Goal: Use online tool/utility: Utilize a website feature to perform a specific function

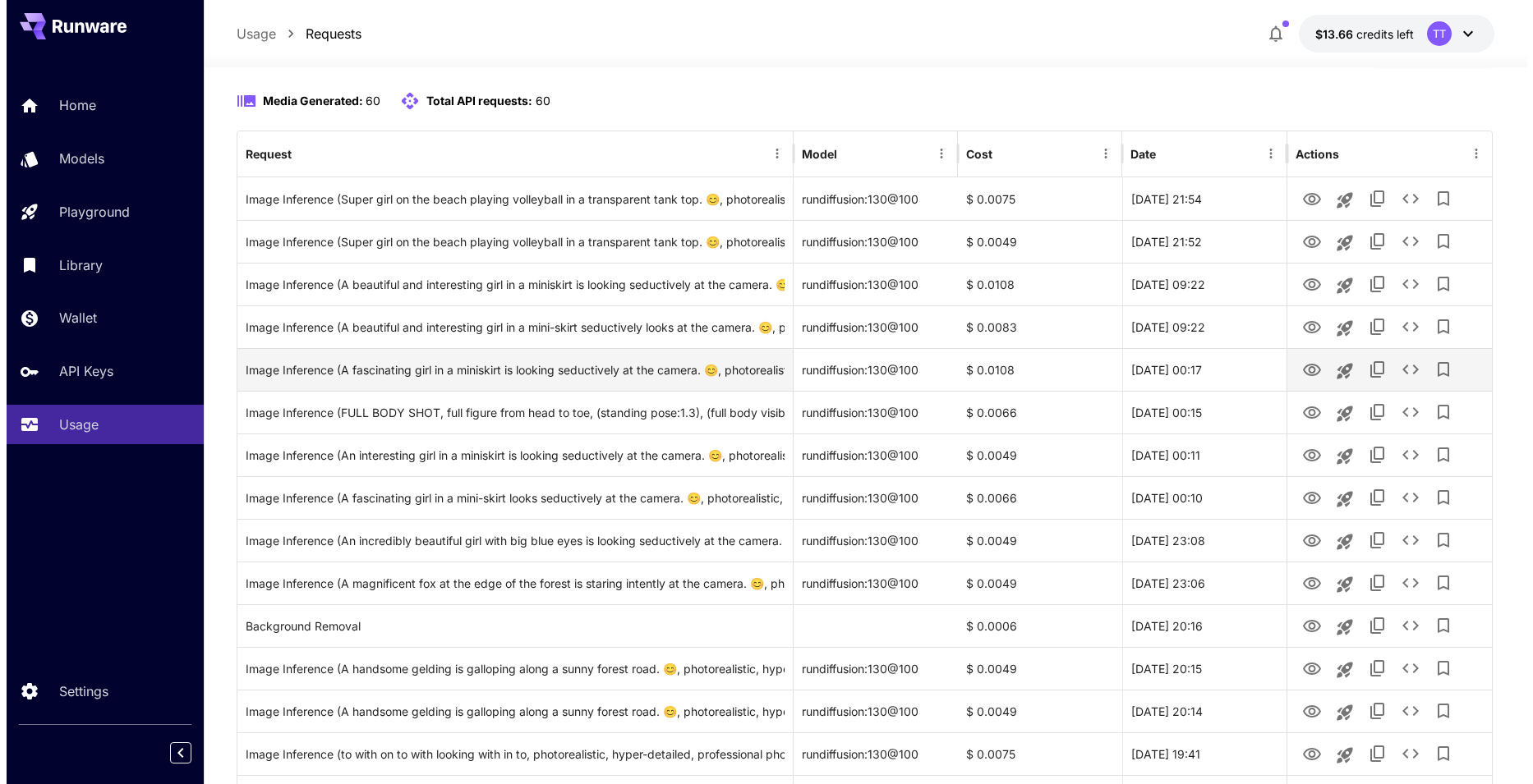
scroll to position [165, 0]
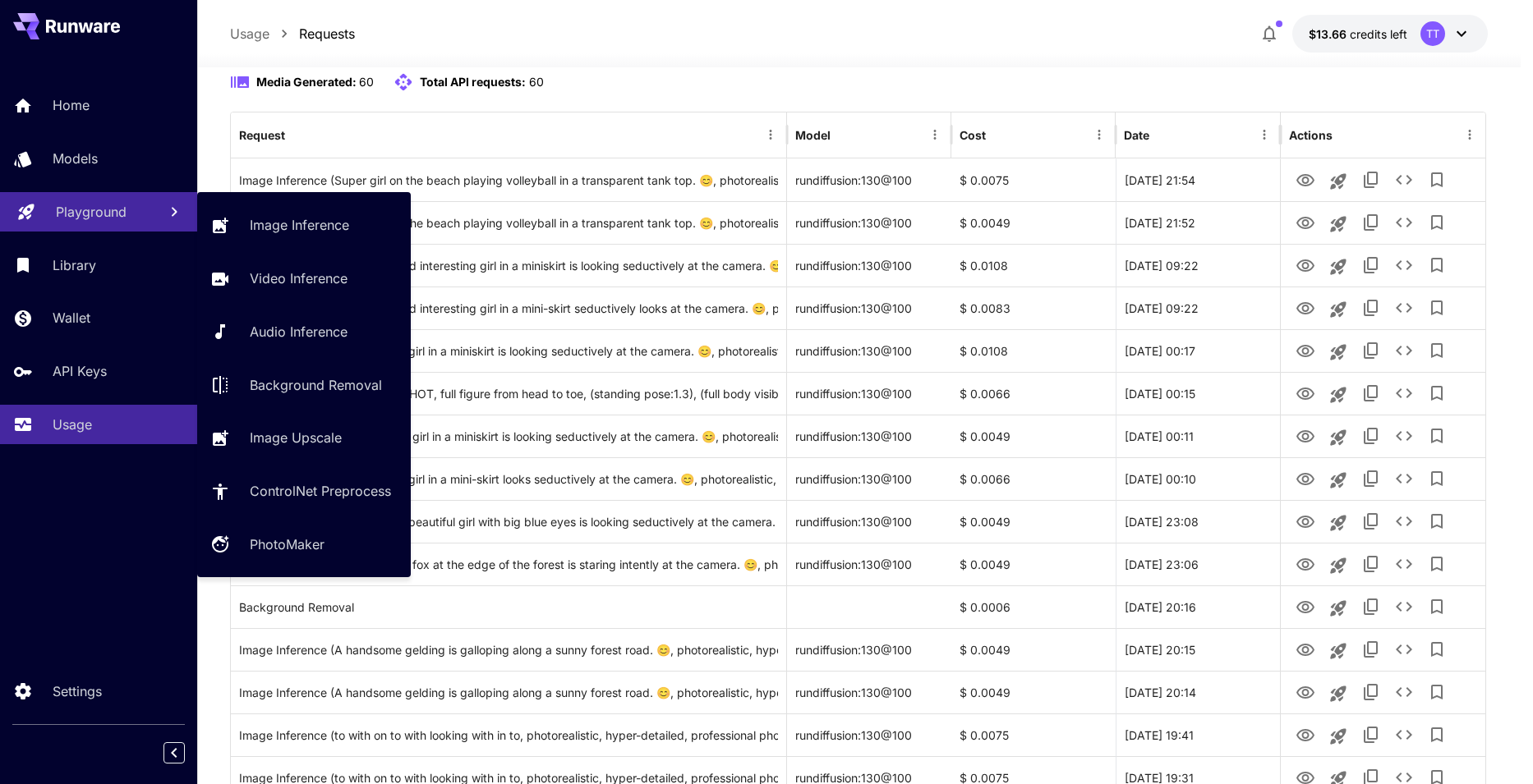
click at [72, 156] on p "Models" at bounding box center [75, 159] width 46 height 20
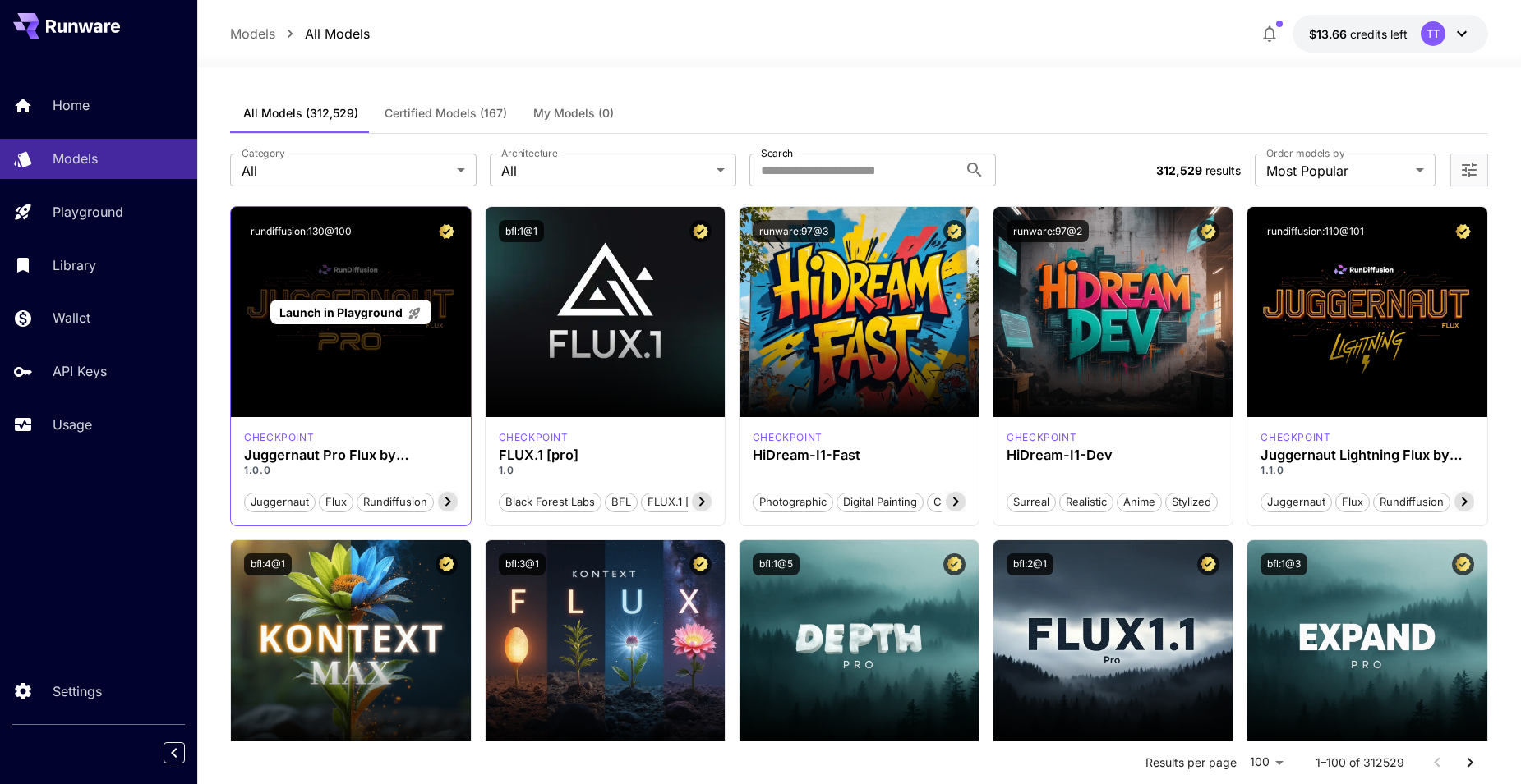
click at [326, 316] on span "Launch in Playground" at bounding box center [341, 312] width 123 height 14
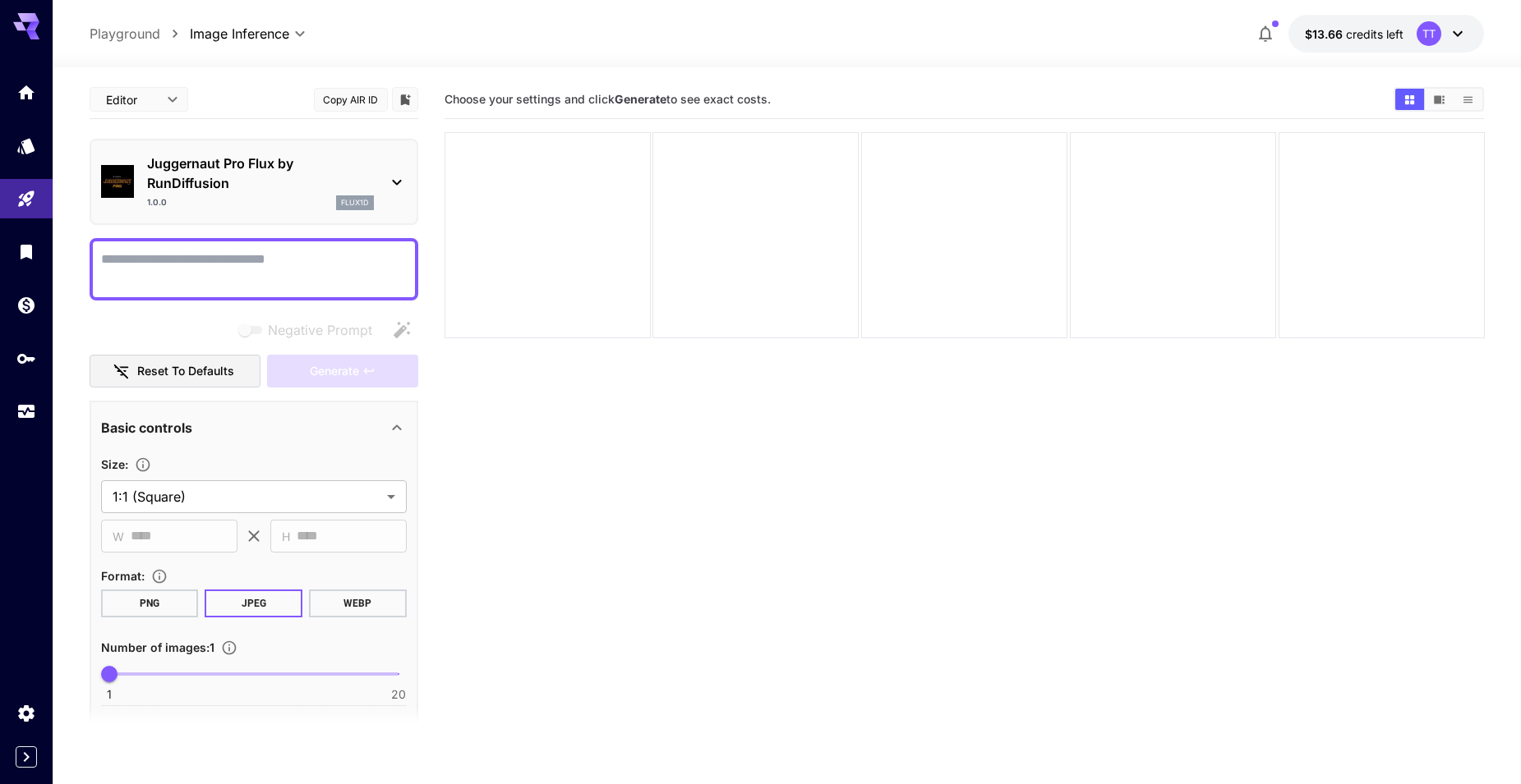
paste textarea "**********"
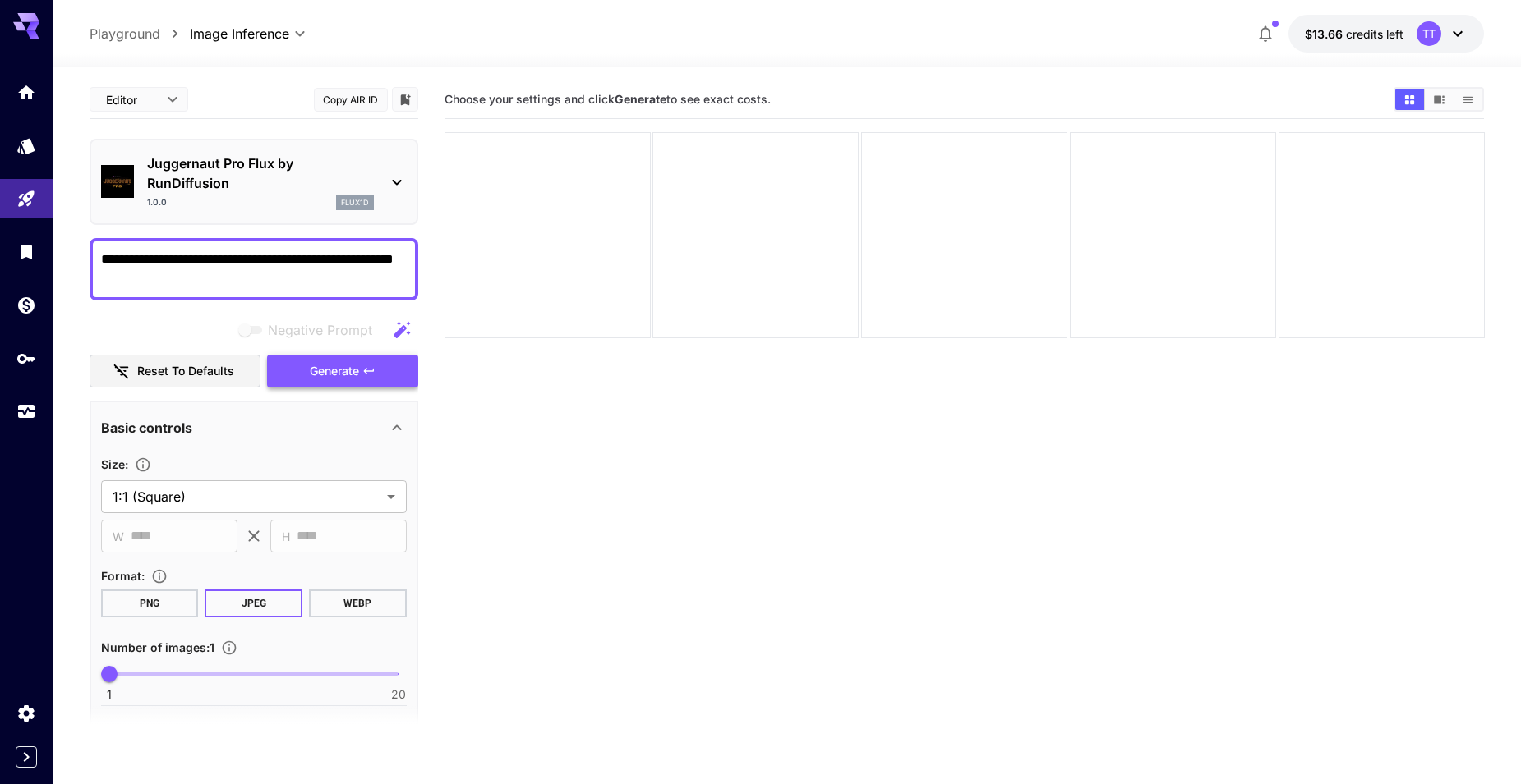
type textarea "**********"
click at [328, 370] on span "Generate" at bounding box center [334, 371] width 50 height 21
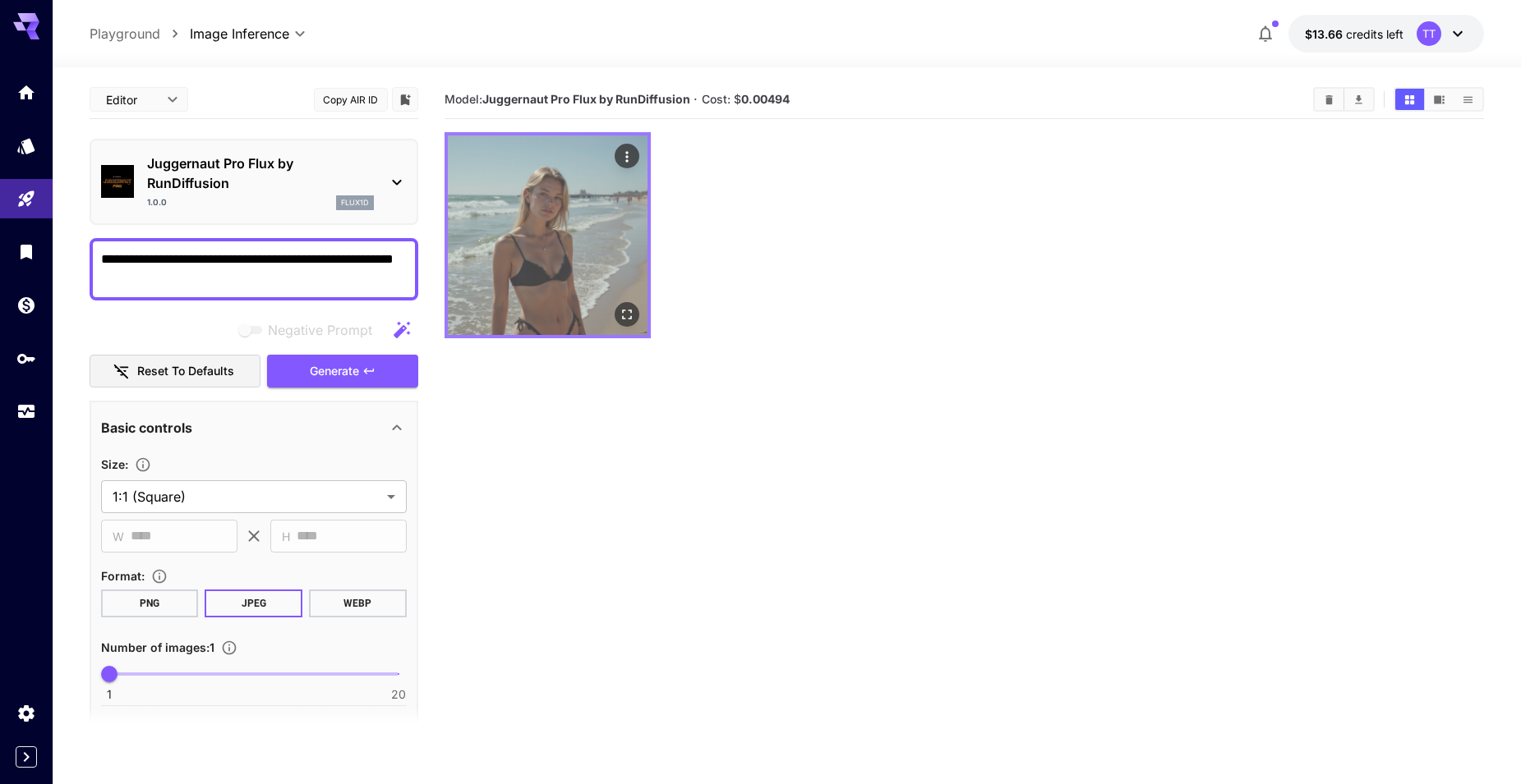
click at [574, 215] on img at bounding box center [547, 235] width 199 height 199
click at [629, 313] on icon "Open in fullscreen" at bounding box center [626, 314] width 17 height 17
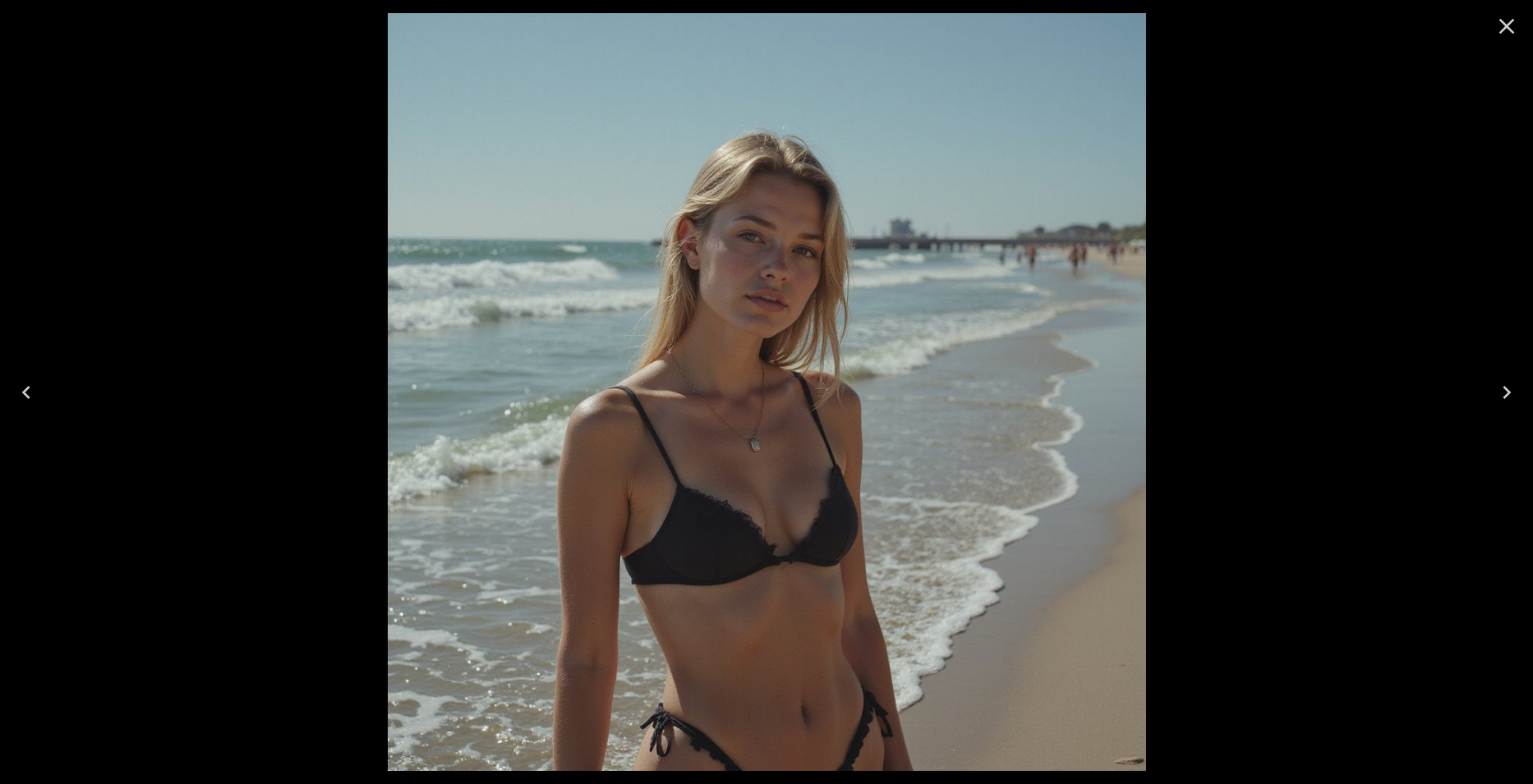
click at [1503, 26] on icon "Close" at bounding box center [1507, 26] width 26 height 26
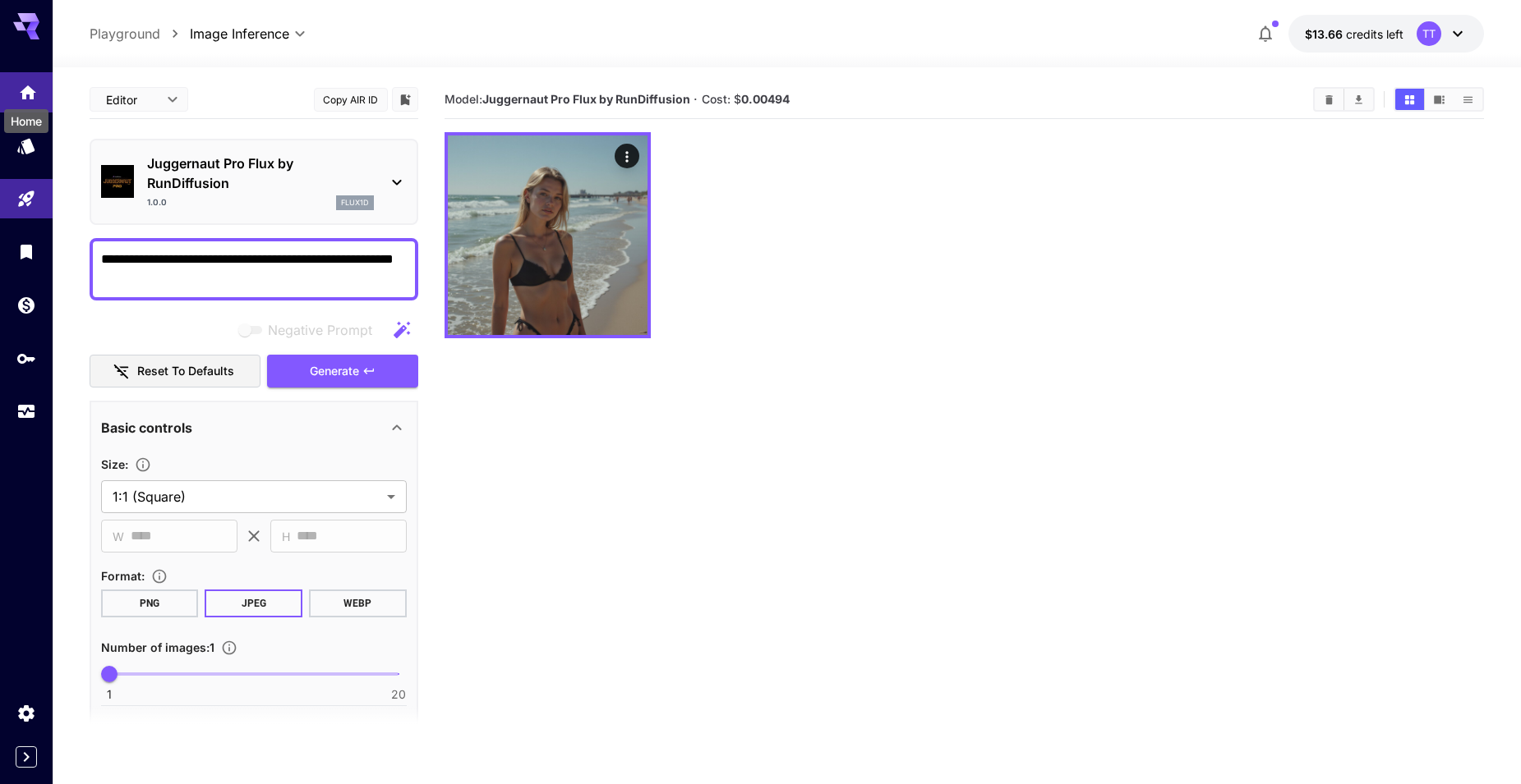
click at [32, 90] on icon "Home" at bounding box center [28, 87] width 17 height 14
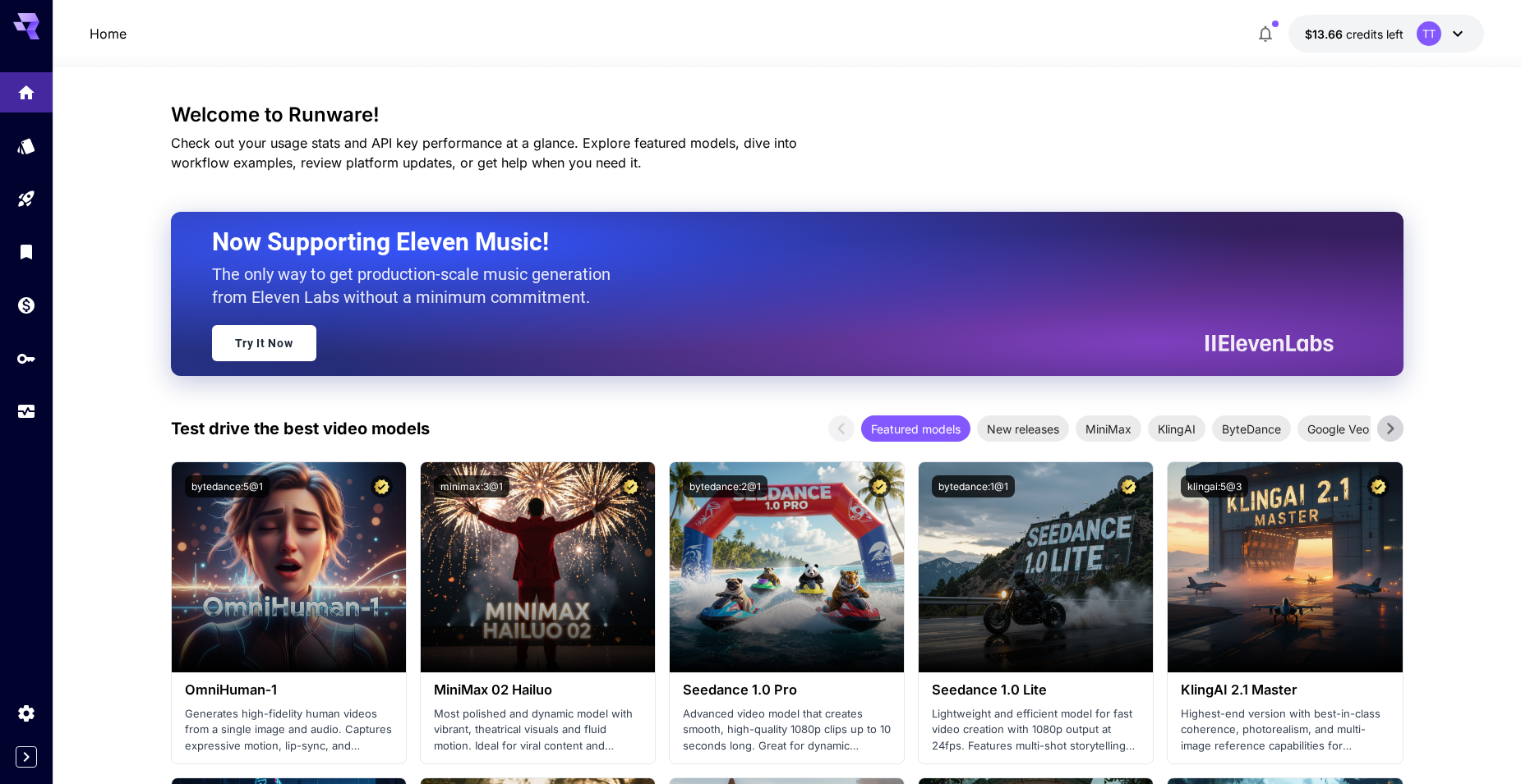
click at [1274, 20] on button "button" at bounding box center [1265, 34] width 33 height 33
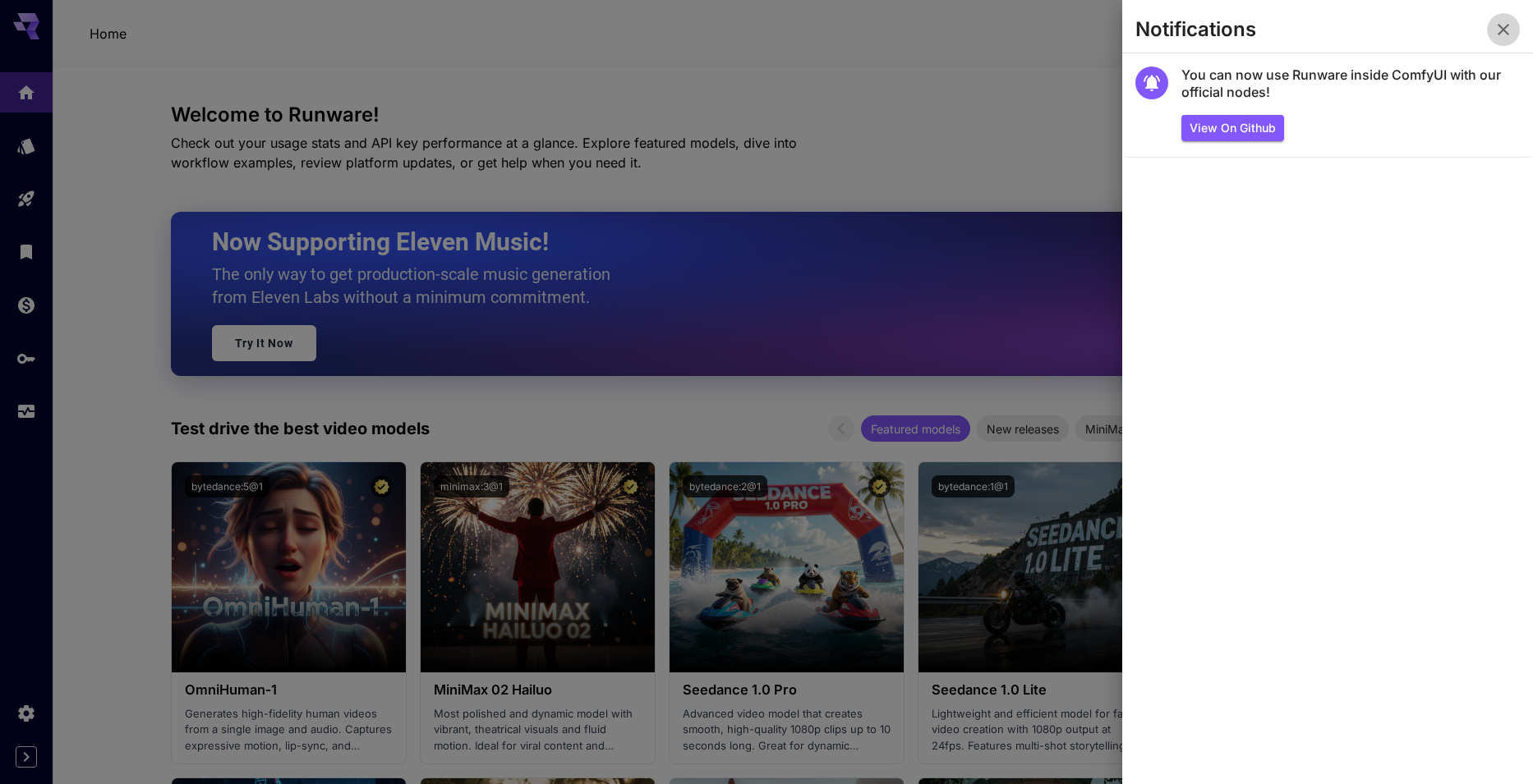
click at [1507, 27] on icon "button" at bounding box center [1503, 30] width 12 height 12
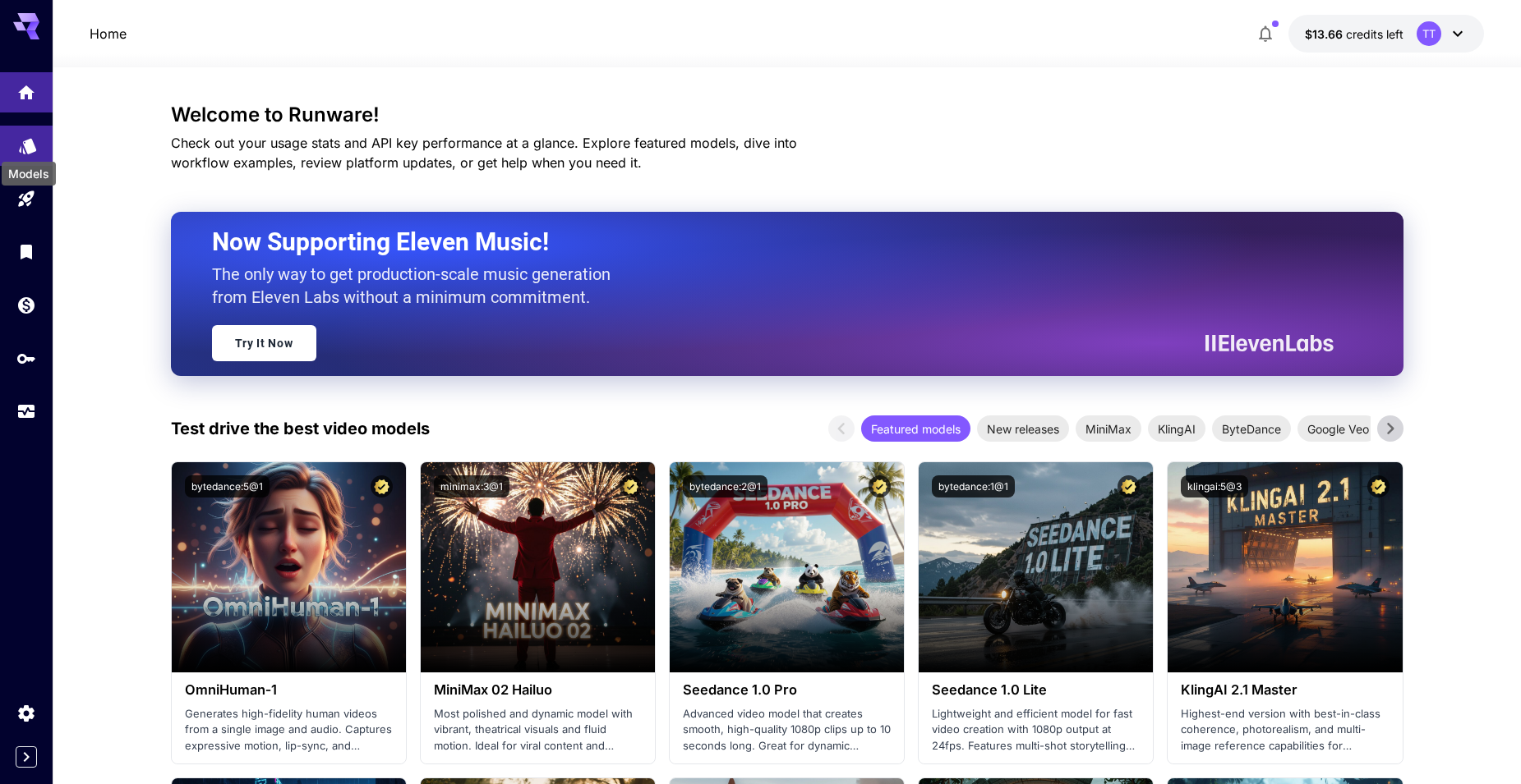
click at [28, 148] on icon "Models" at bounding box center [27, 143] width 17 height 16
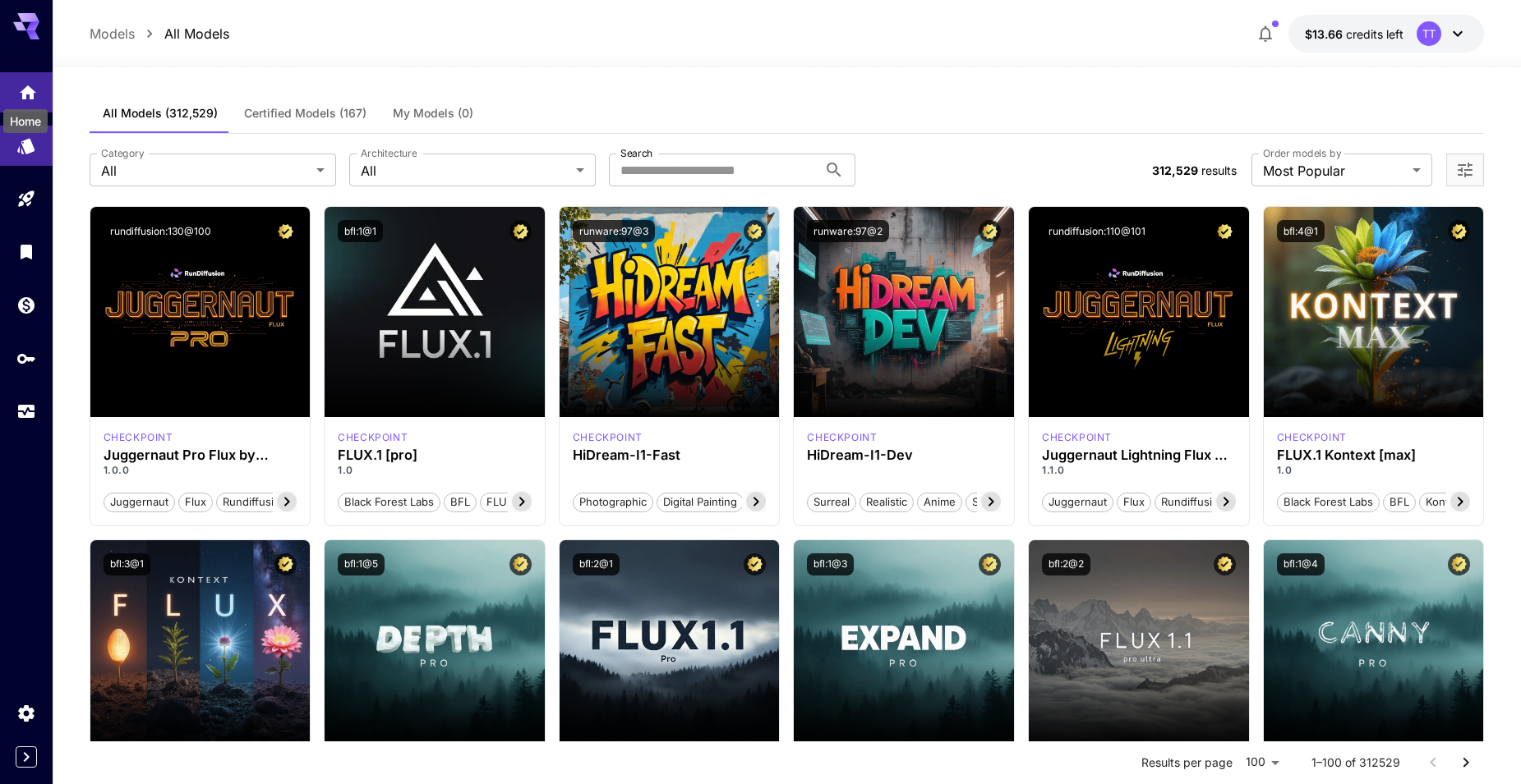
click at [23, 89] on icon "Home" at bounding box center [28, 87] width 17 height 14
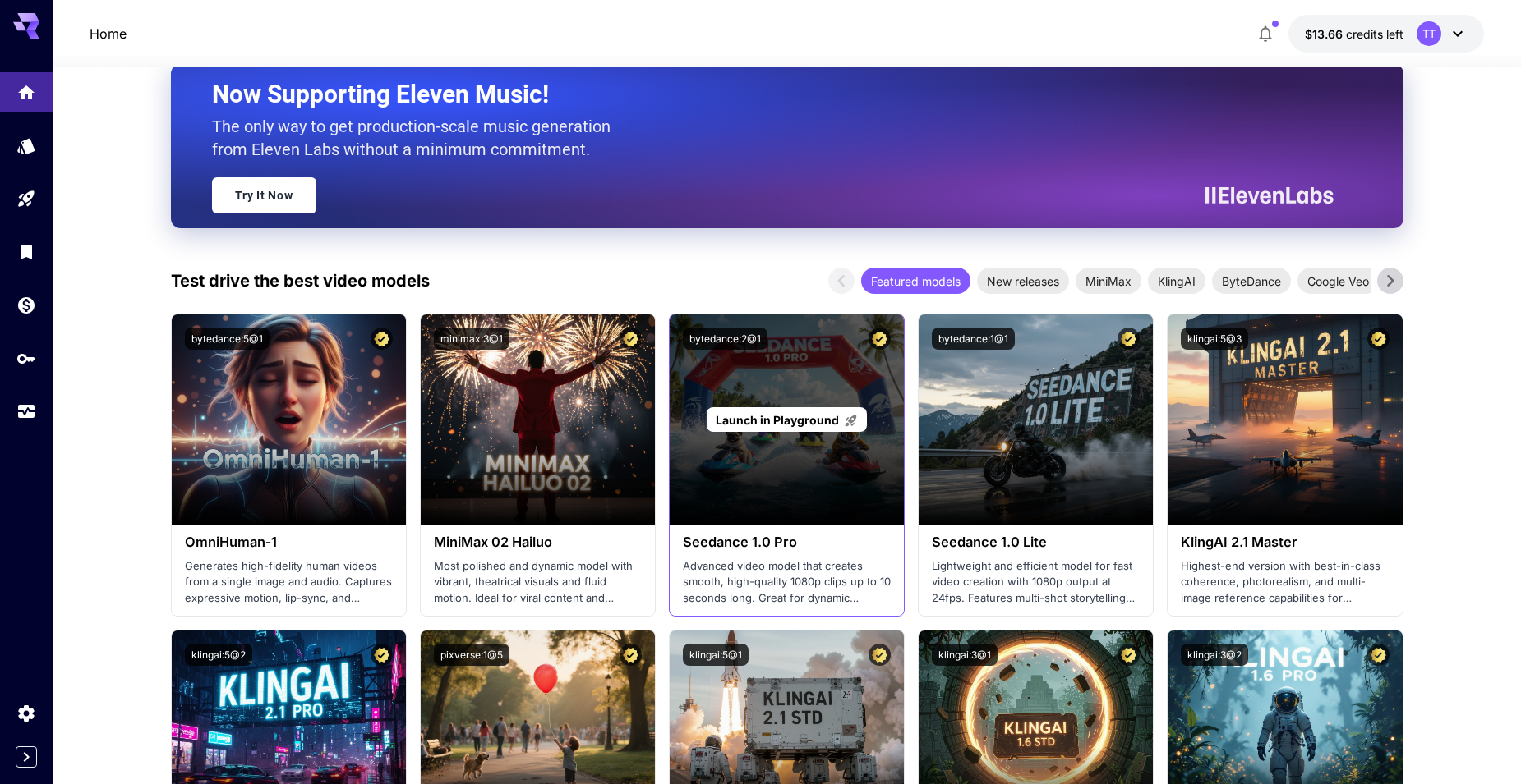
scroll to position [82, 0]
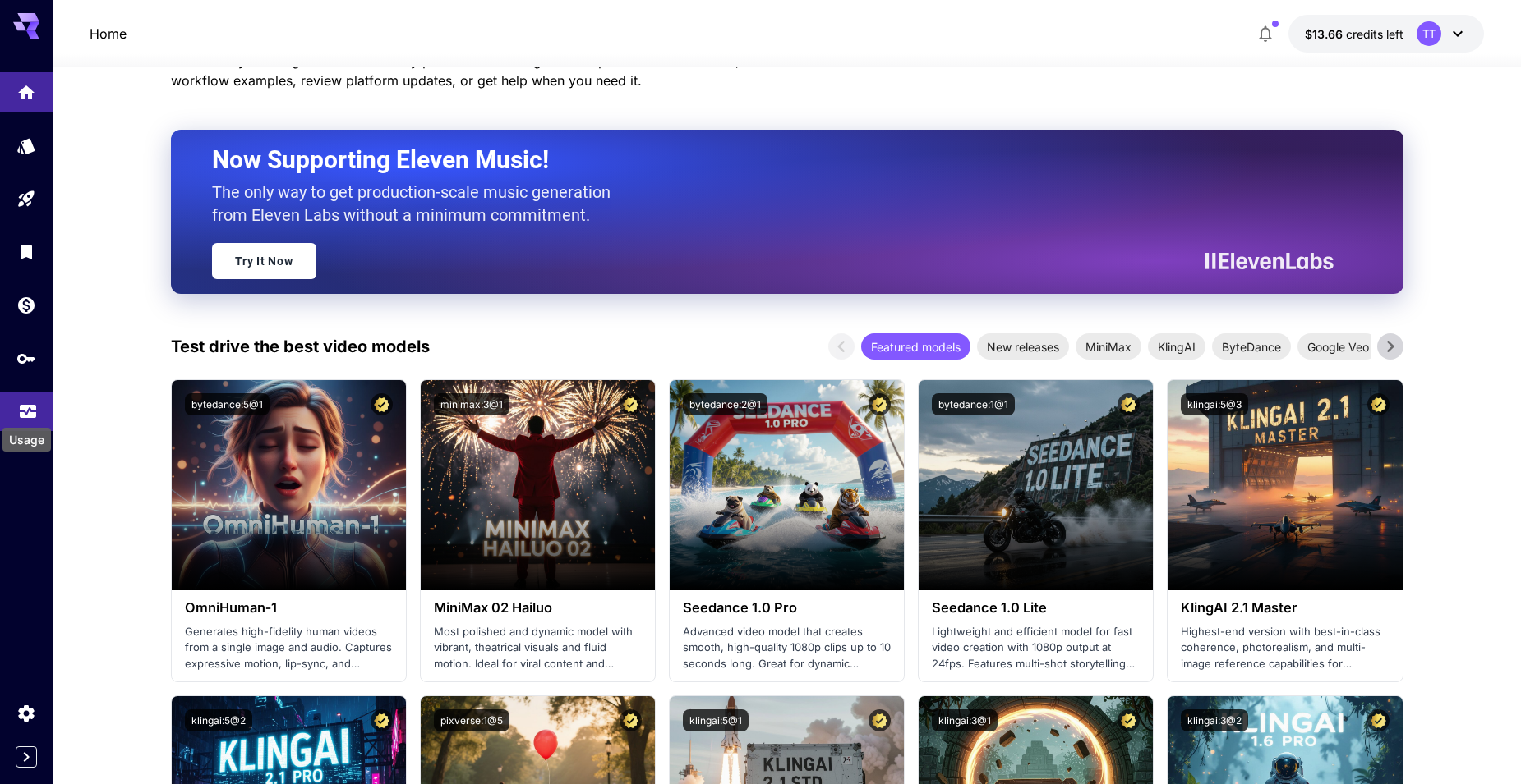
click at [27, 415] on icon "Usage" at bounding box center [28, 407] width 20 height 20
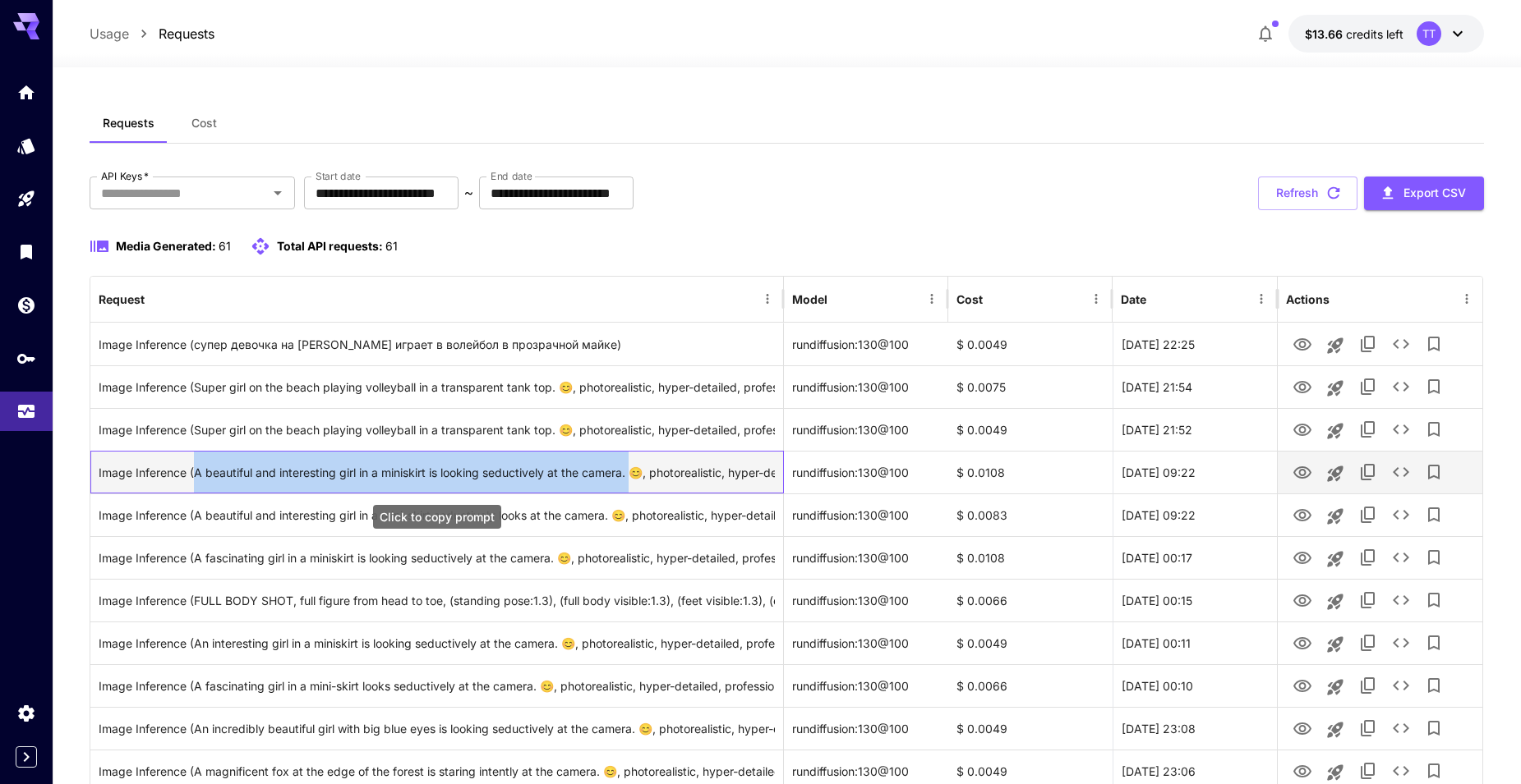
drag, startPoint x: 192, startPoint y: 471, endPoint x: 634, endPoint y: 488, distance: 442.3
click at [634, 488] on div "Image Inference (A beautiful and interesting girl in a miniskirt is looking sed…" at bounding box center [436, 472] width 676 height 42
copy div "A beautiful and interesting girl in a miniskirt is looking seductively at the c…"
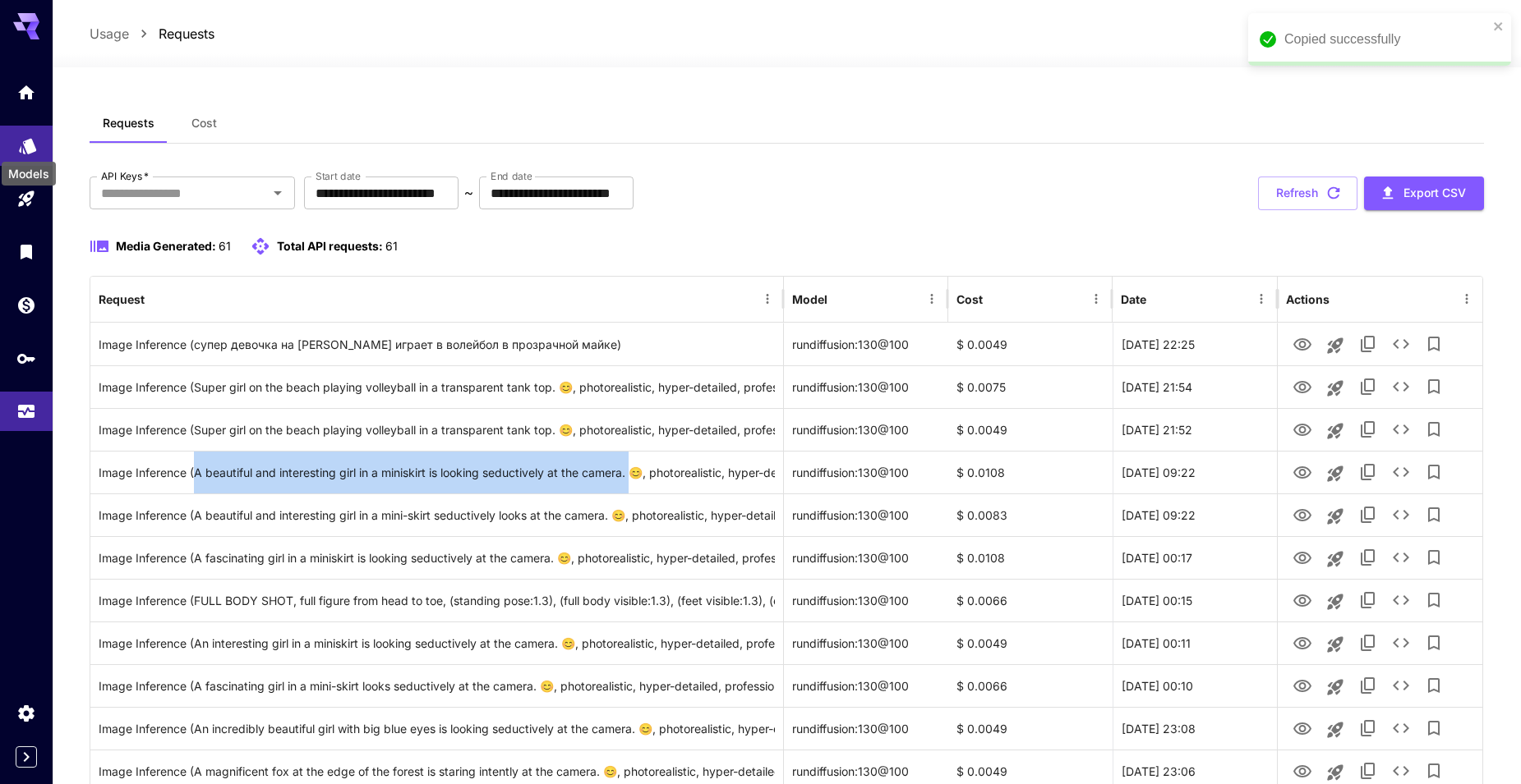
click at [26, 145] on icon "Models" at bounding box center [27, 141] width 17 height 16
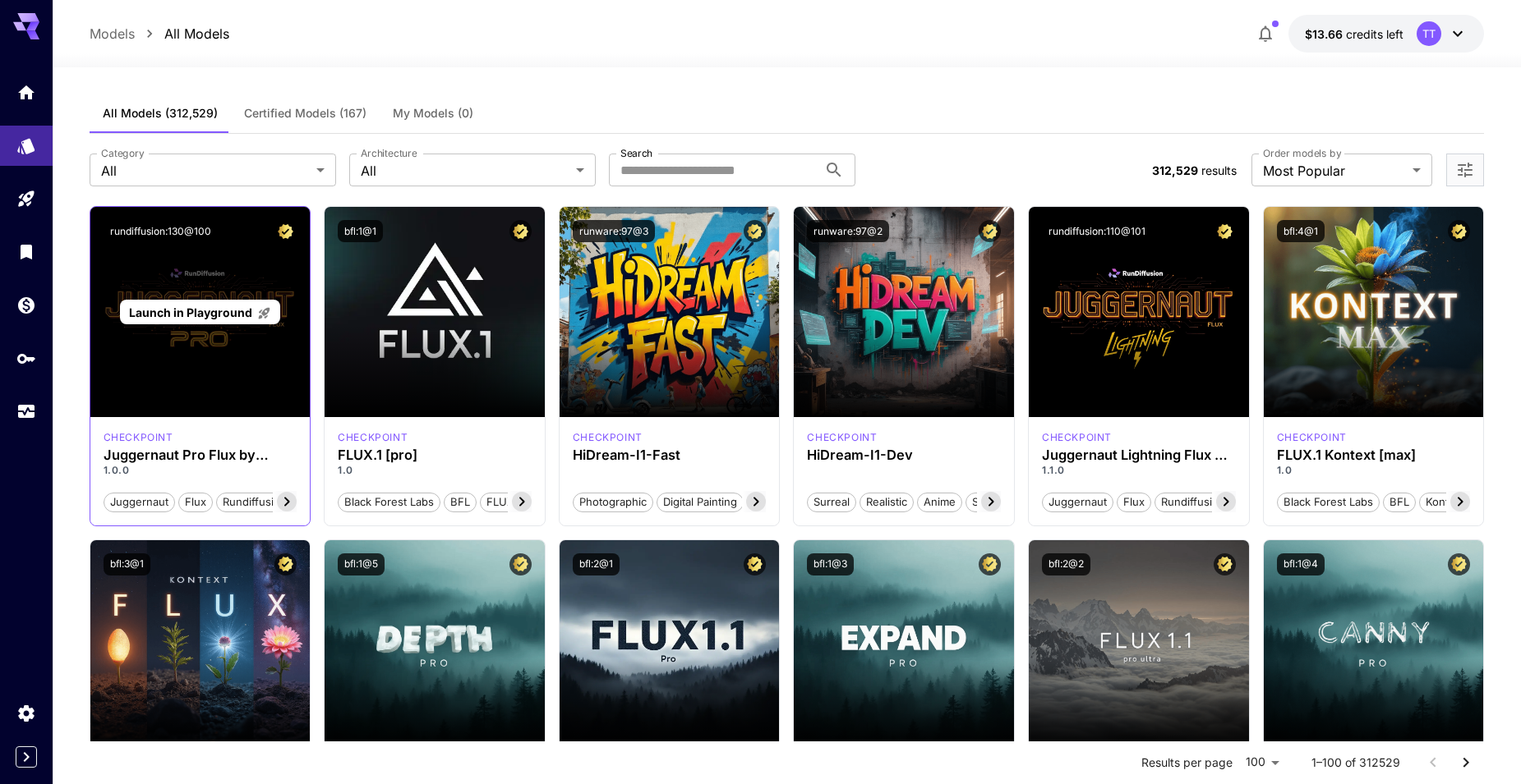
click at [218, 265] on div "Launch in Playground" at bounding box center [200, 312] width 220 height 210
click at [209, 313] on span "Launch in Playground" at bounding box center [190, 312] width 123 height 14
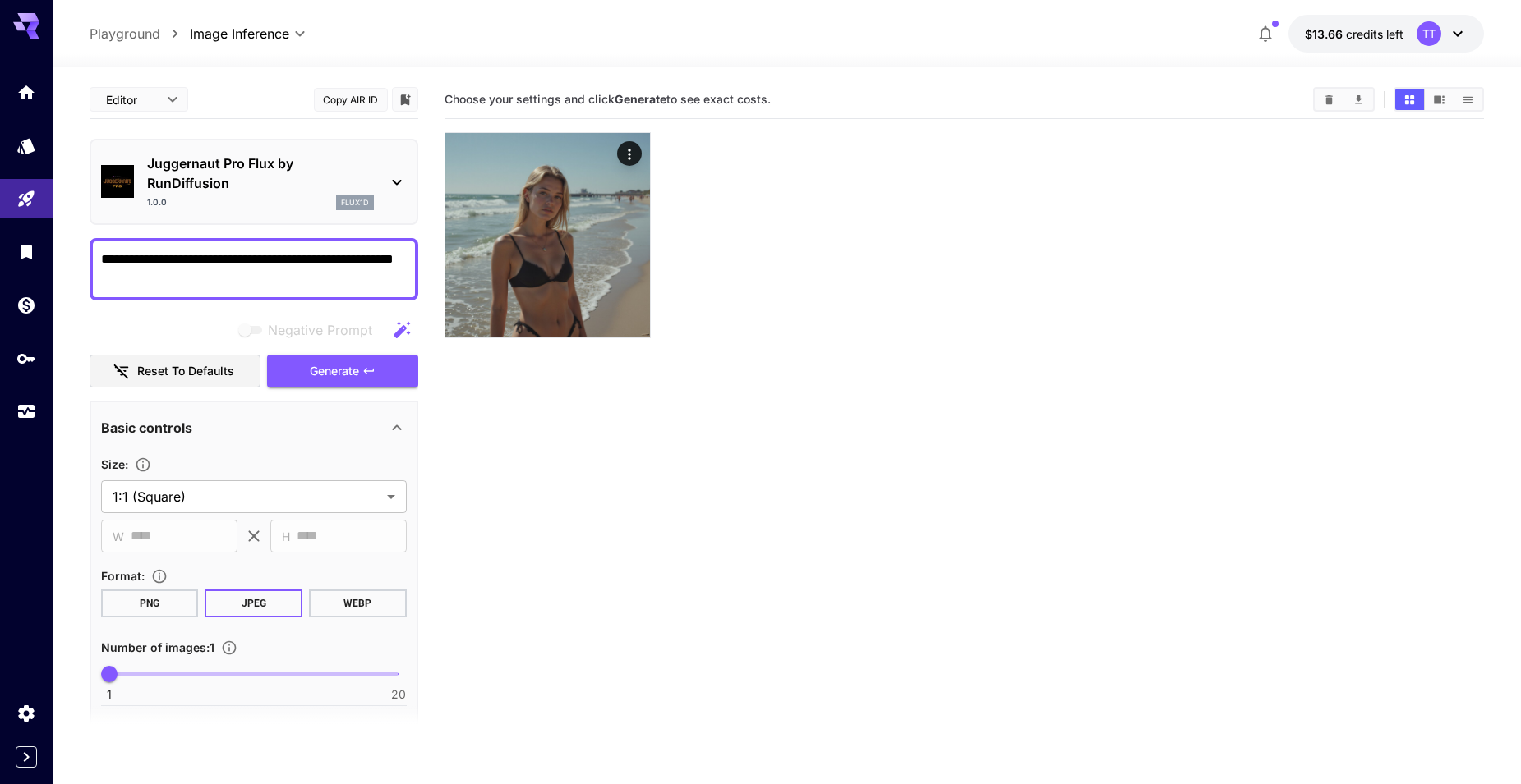
drag, startPoint x: 100, startPoint y: 261, endPoint x: 232, endPoint y: 284, distance: 134.0
click at [232, 284] on textarea "**********" at bounding box center [253, 270] width 305 height 40
type textarea "**********"
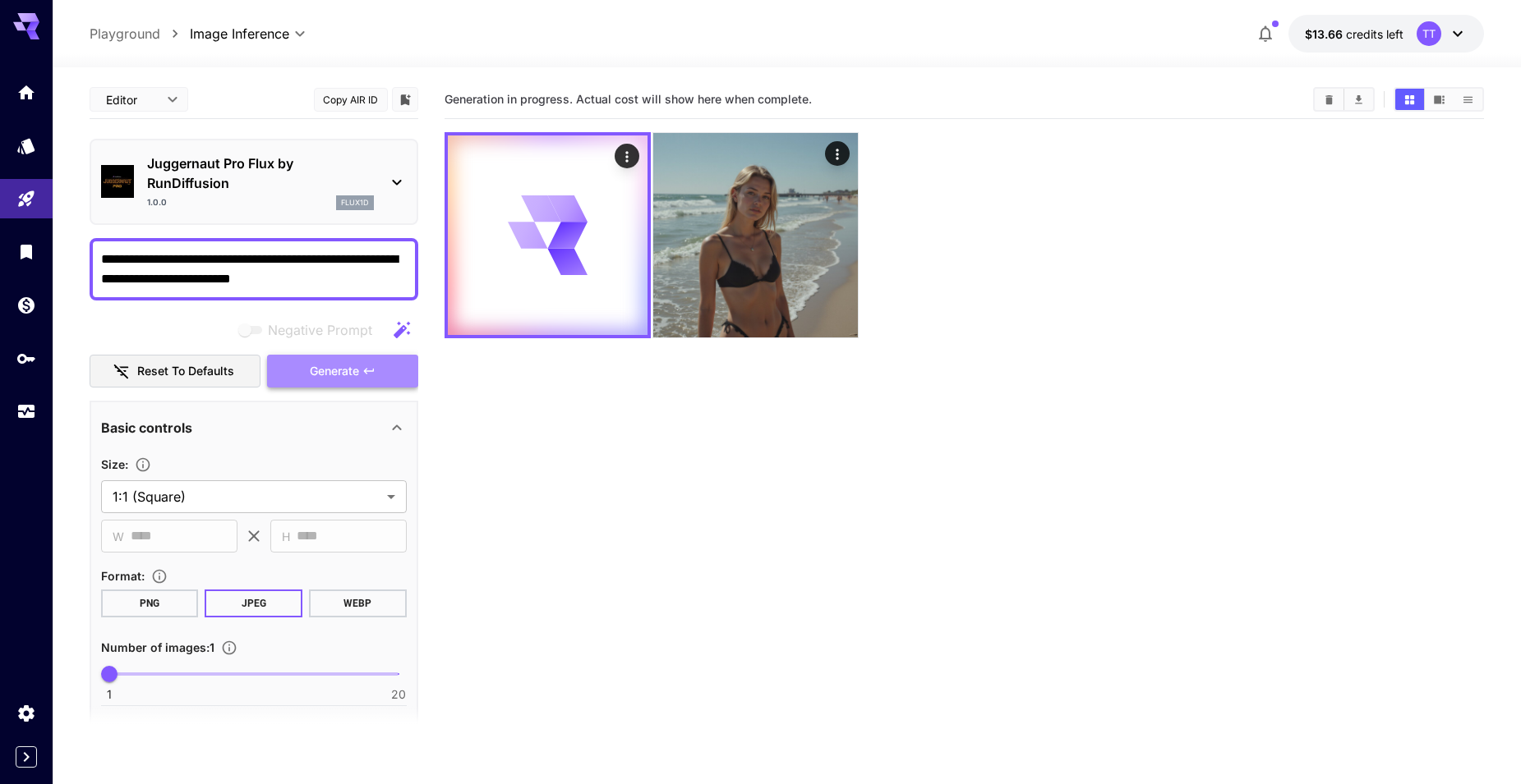
click at [354, 364] on span "Generate" at bounding box center [334, 371] width 50 height 21
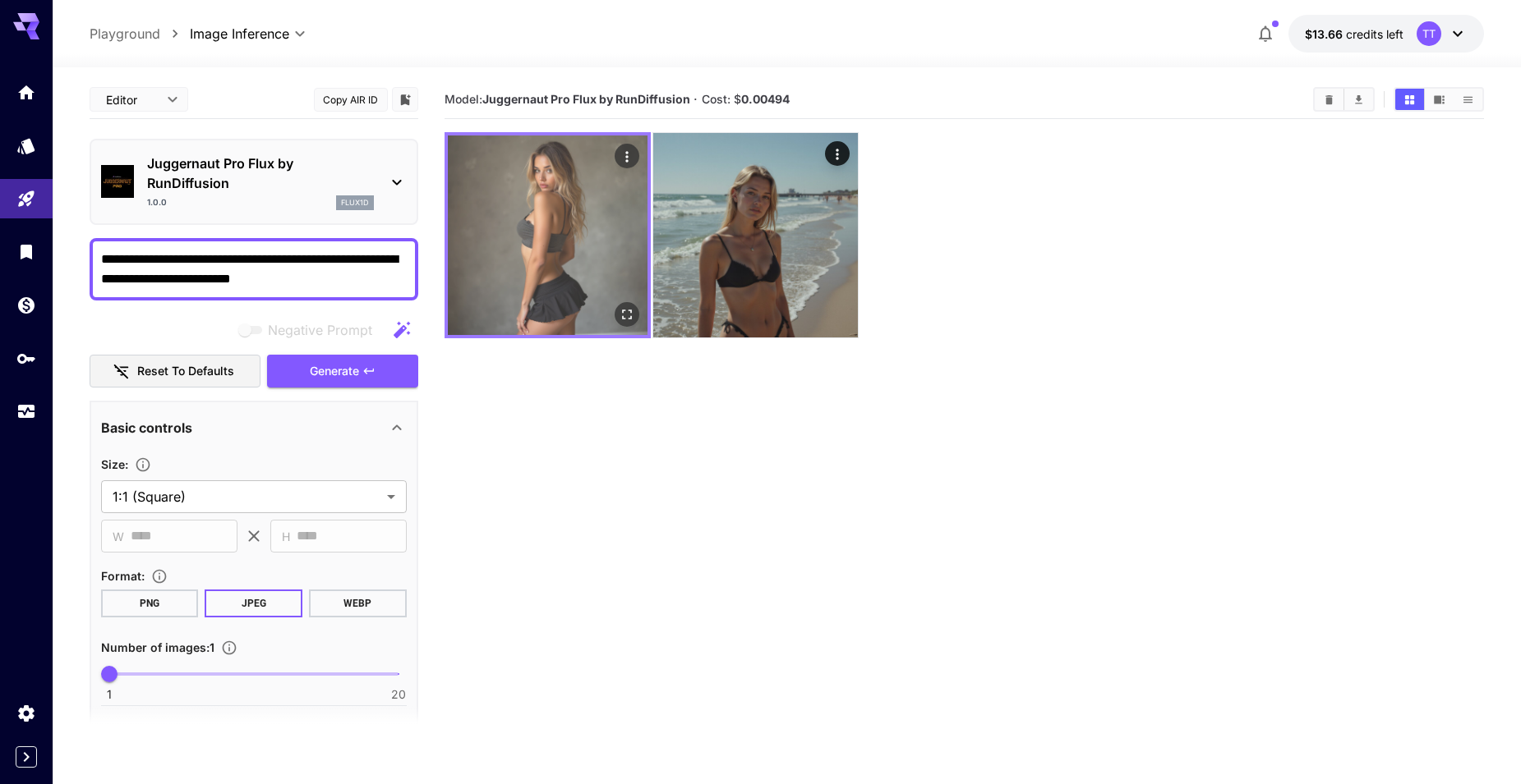
click at [603, 252] on img at bounding box center [547, 235] width 199 height 199
click at [633, 308] on icon "Open in fullscreen" at bounding box center [626, 314] width 17 height 17
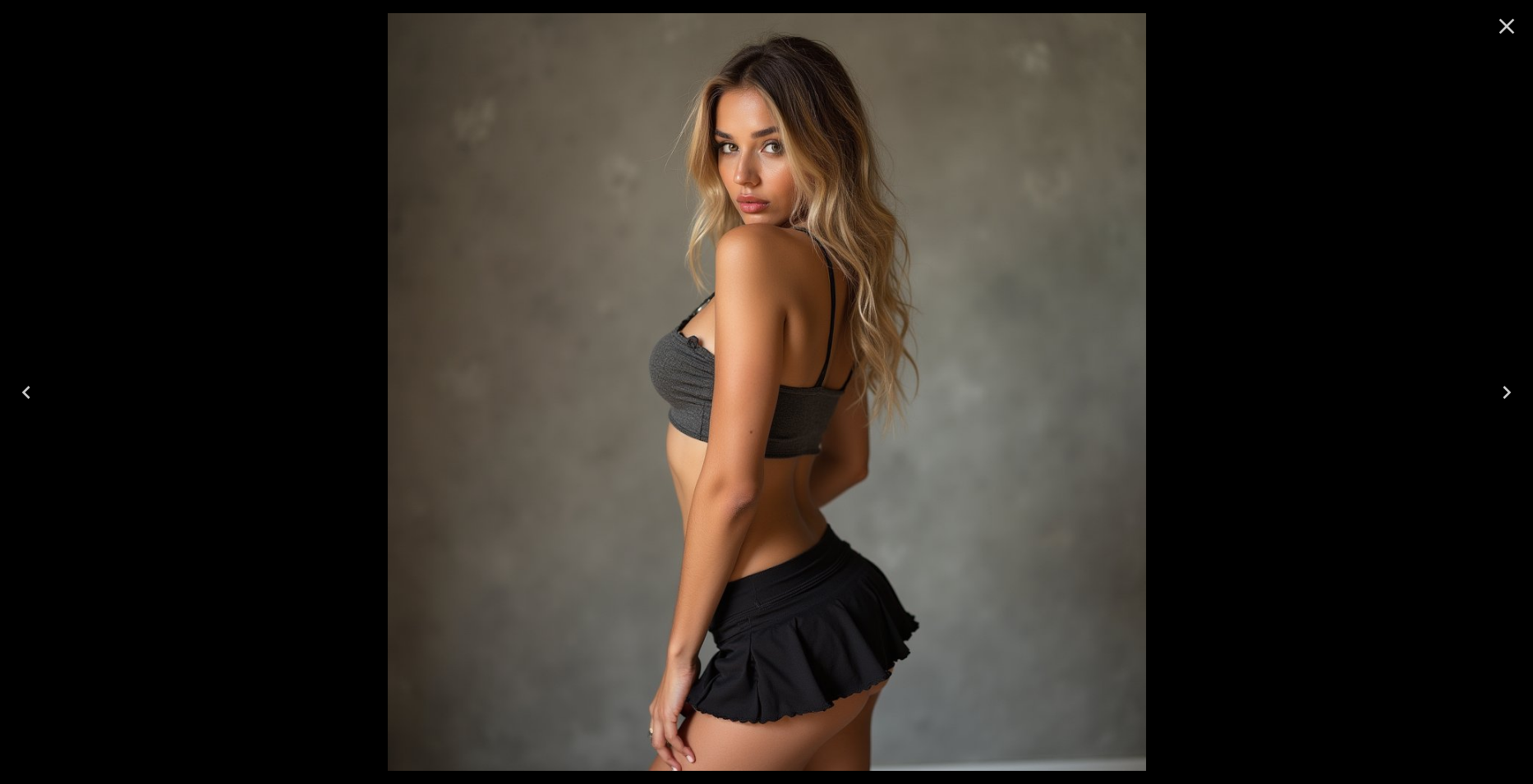
click at [1513, 26] on icon "Close" at bounding box center [1507, 26] width 26 height 26
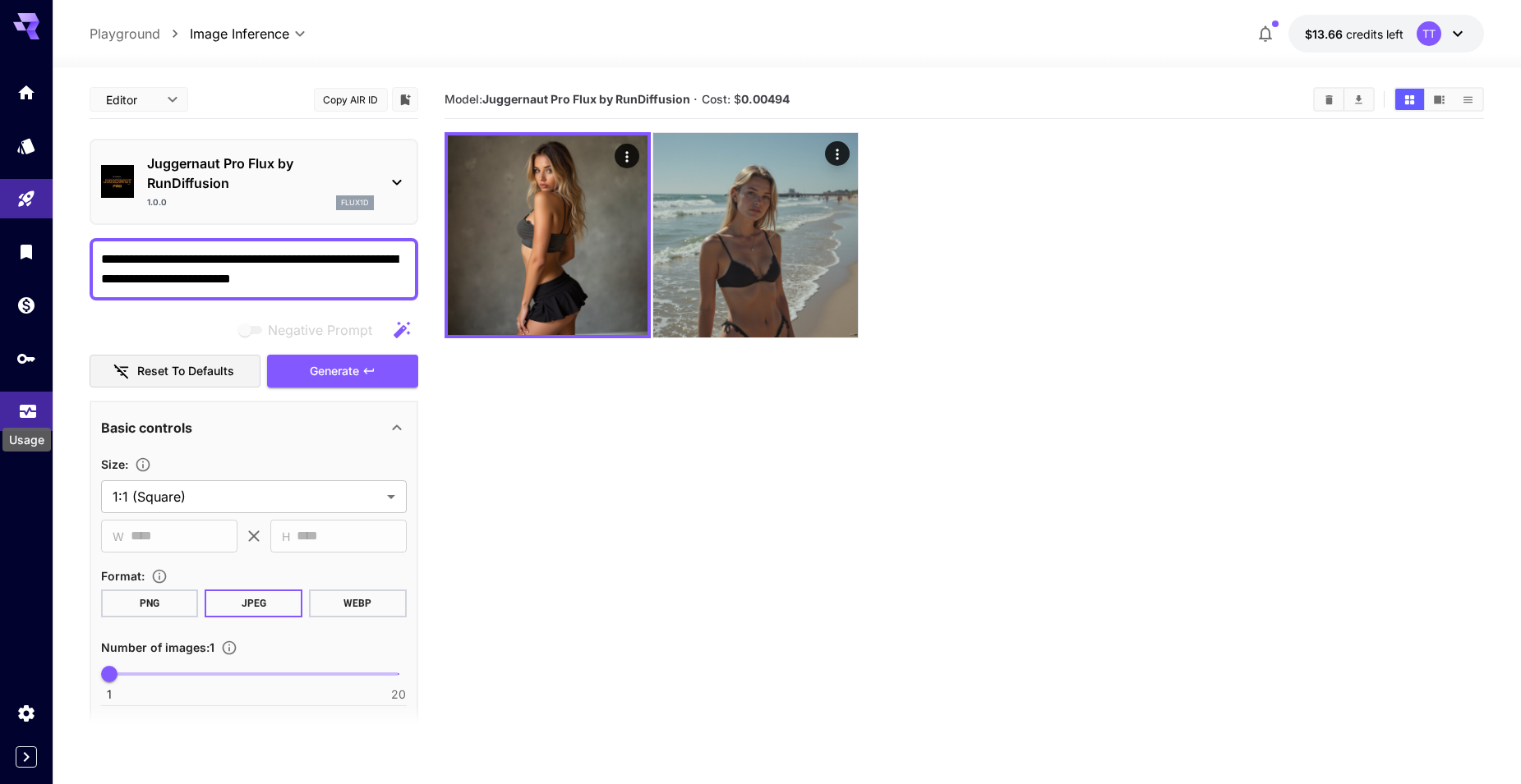
click at [25, 409] on icon "Usage" at bounding box center [28, 407] width 20 height 20
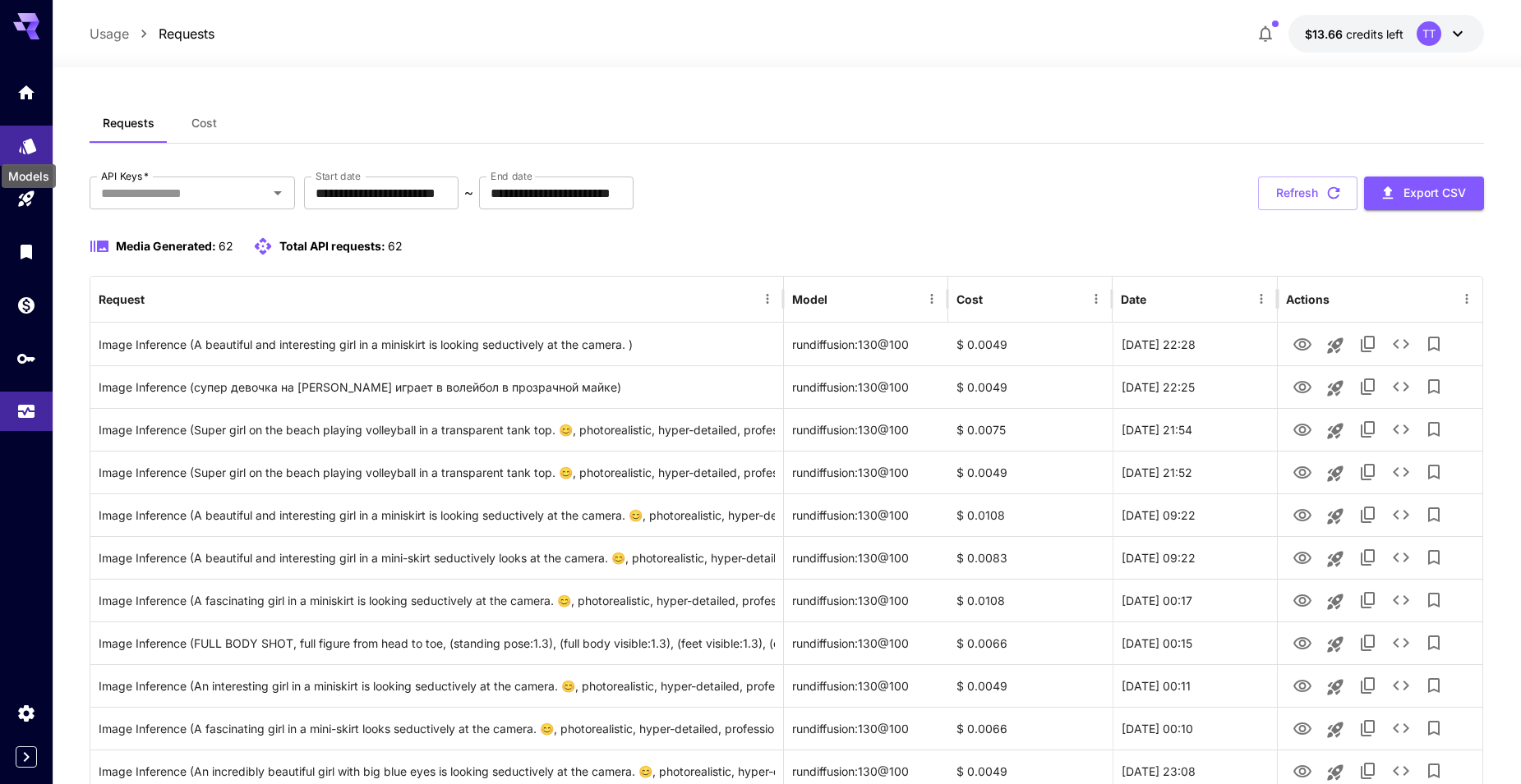
click at [26, 148] on icon "Models" at bounding box center [28, 141] width 20 height 20
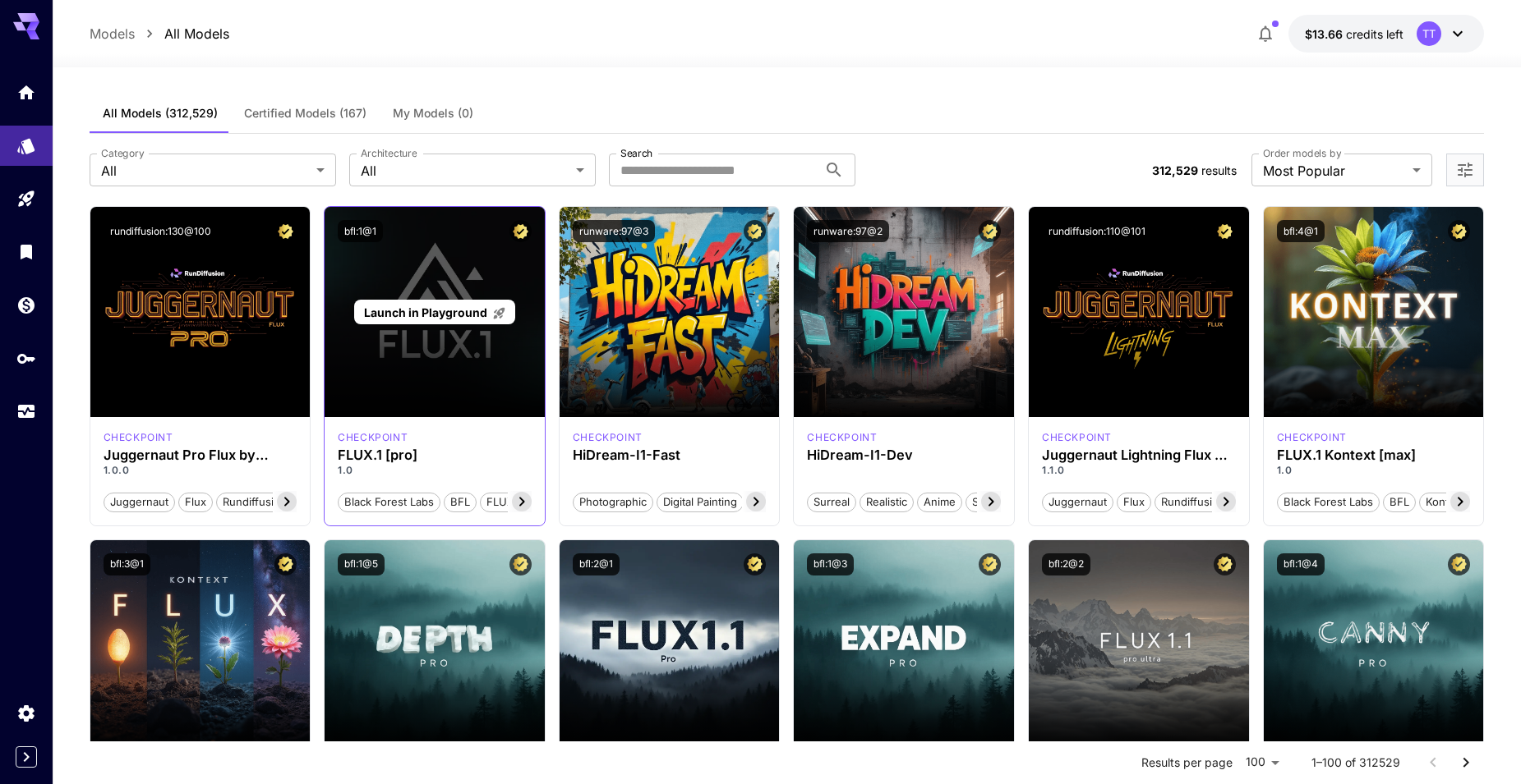
click at [425, 349] on div "Launch in Playground" at bounding box center [434, 312] width 220 height 210
click at [427, 314] on span "Launch in Playground" at bounding box center [425, 312] width 123 height 14
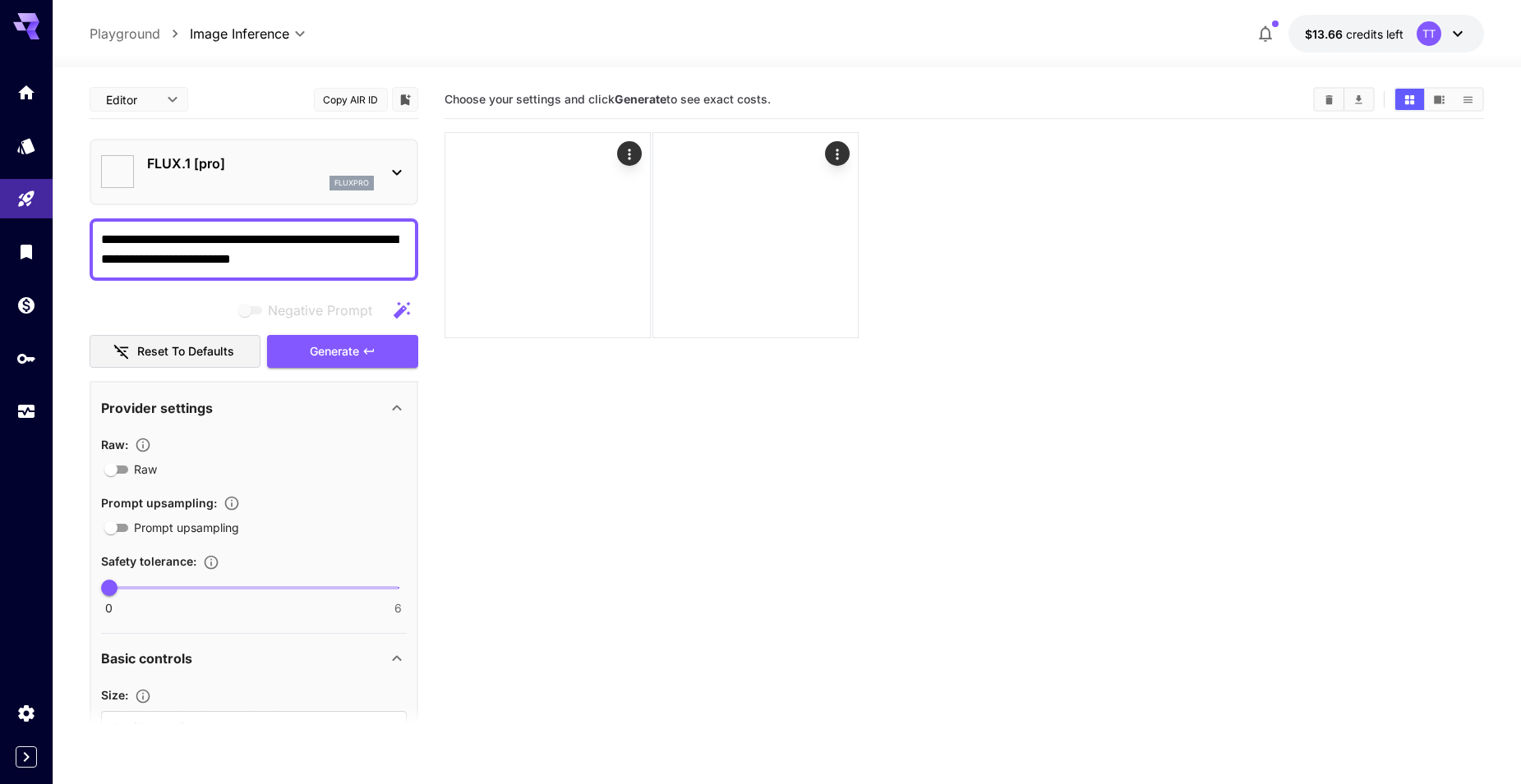
type input "**"
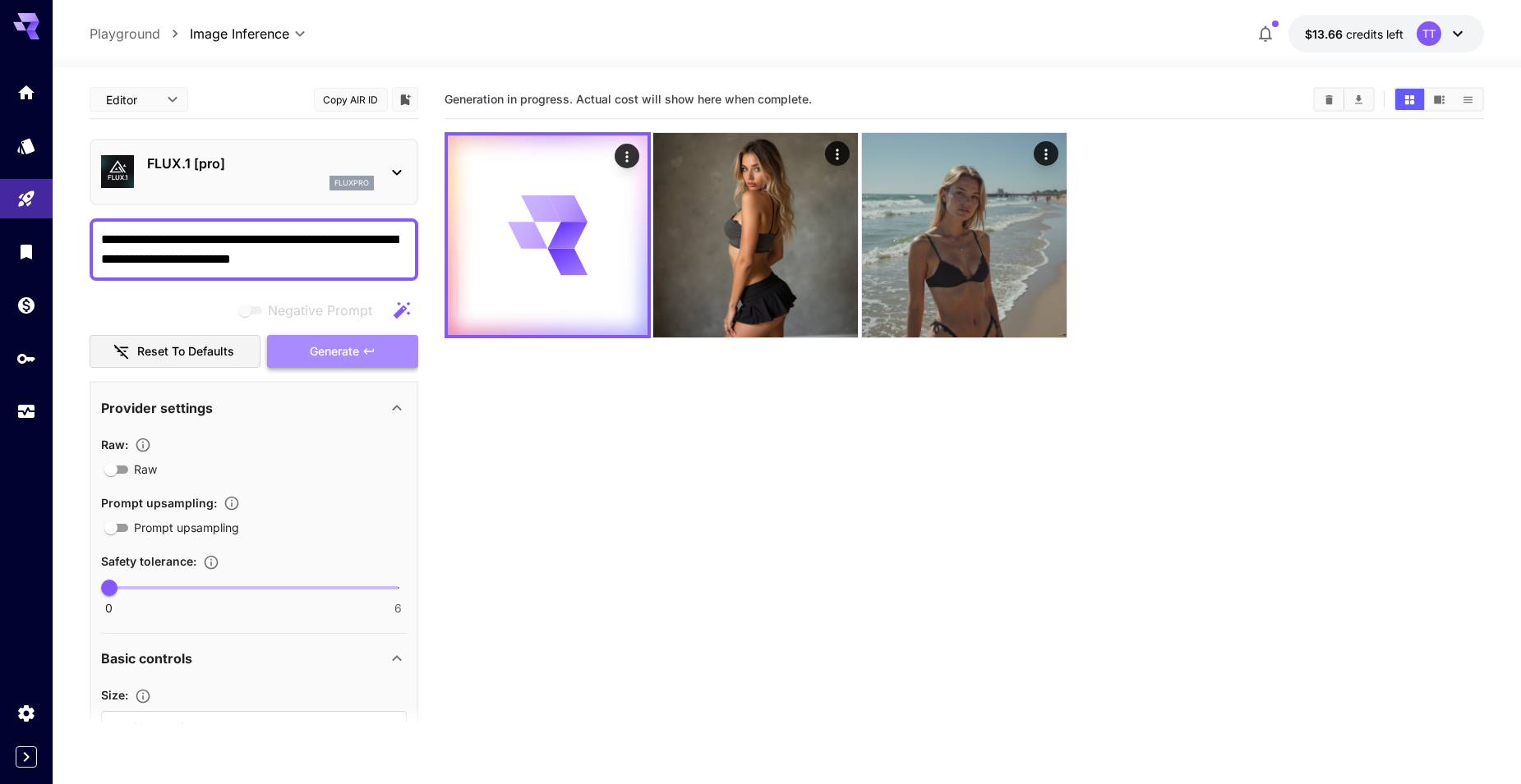
click at [343, 347] on span "Generate" at bounding box center [334, 351] width 50 height 21
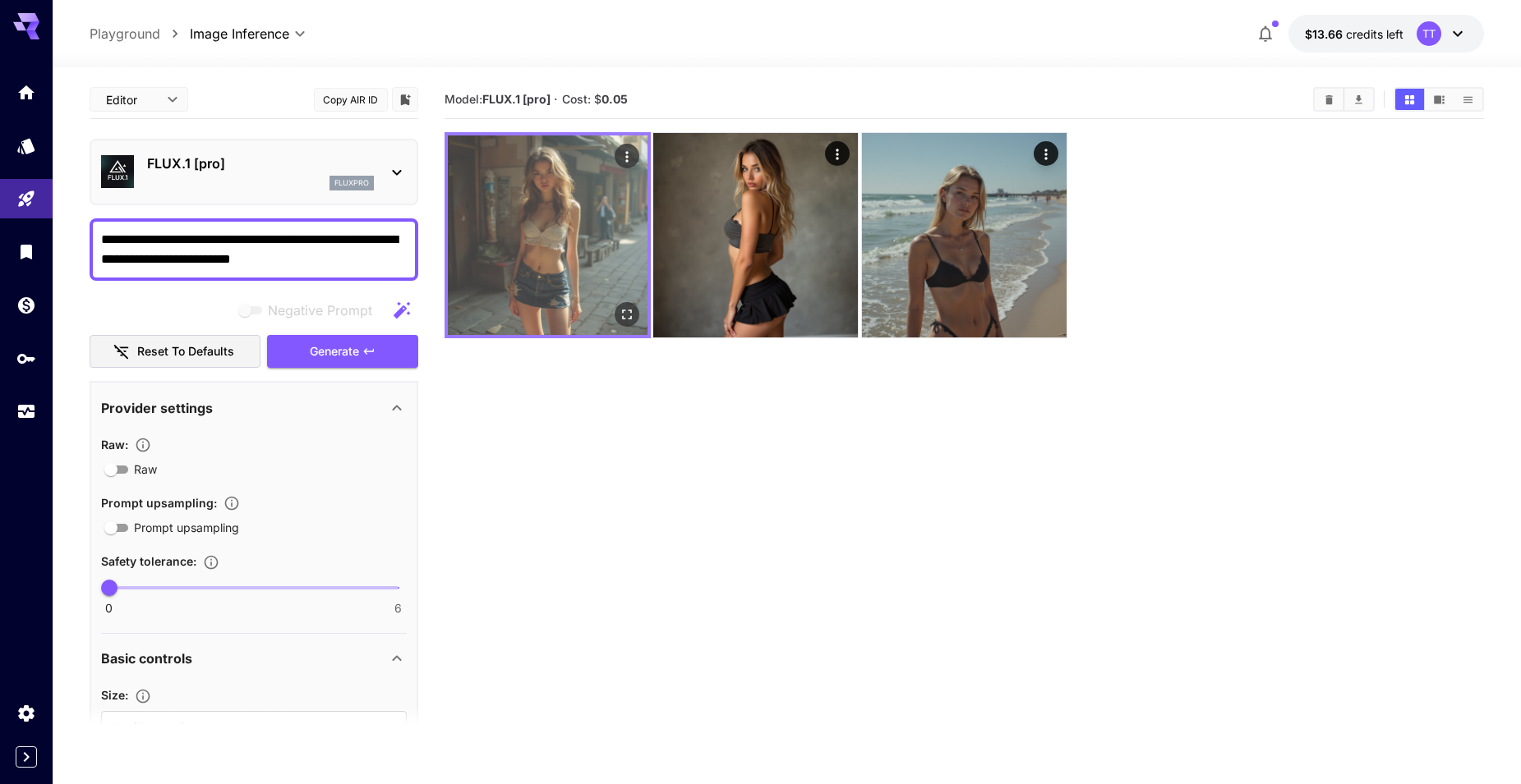
click at [570, 244] on img at bounding box center [547, 235] width 199 height 199
click at [626, 307] on icon "Open in fullscreen" at bounding box center [626, 314] width 17 height 17
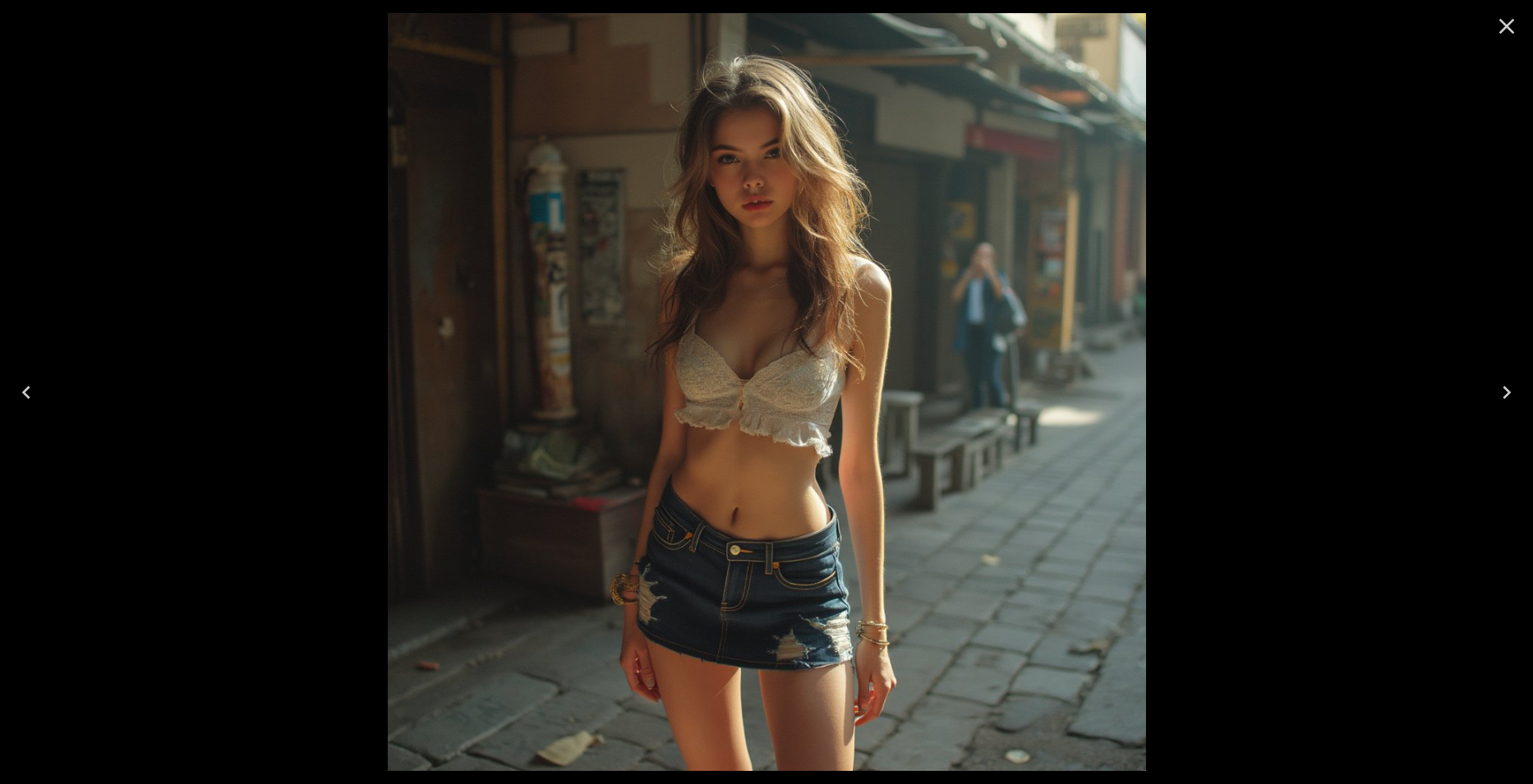
click at [1508, 23] on icon "Close" at bounding box center [1507, 26] width 26 height 26
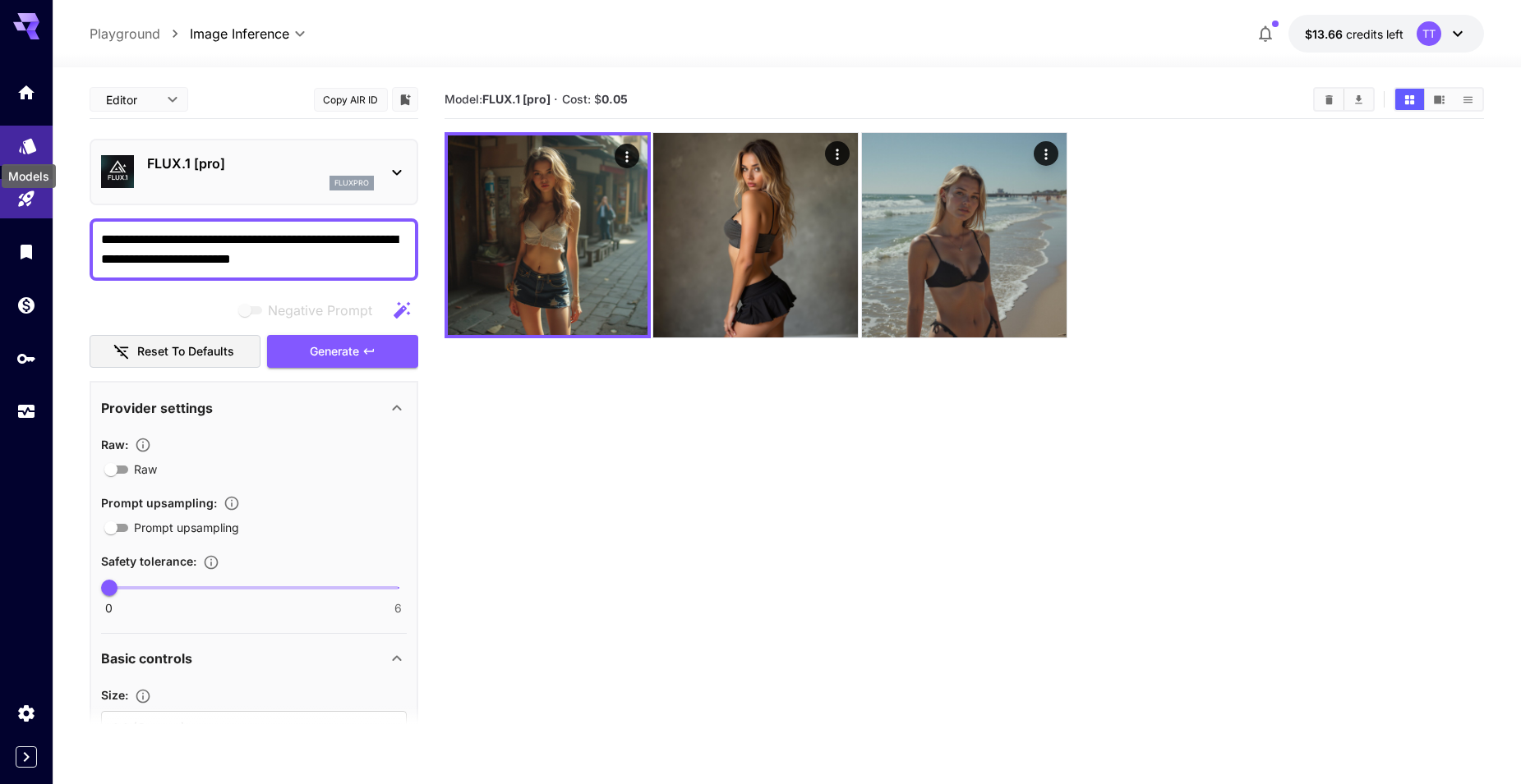
click at [28, 141] on icon "Models" at bounding box center [27, 141] width 17 height 16
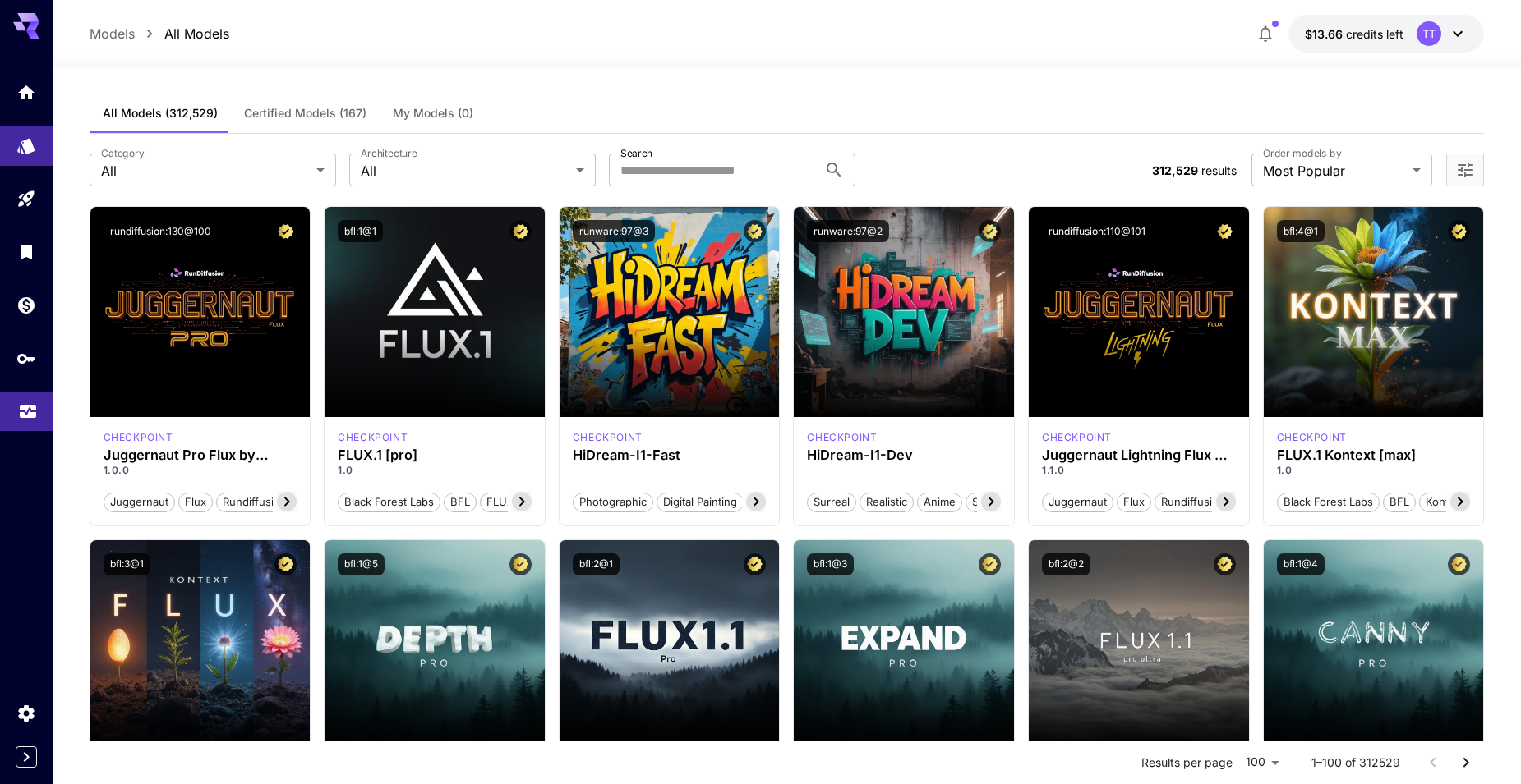
click at [17, 410] on link at bounding box center [26, 412] width 53 height 41
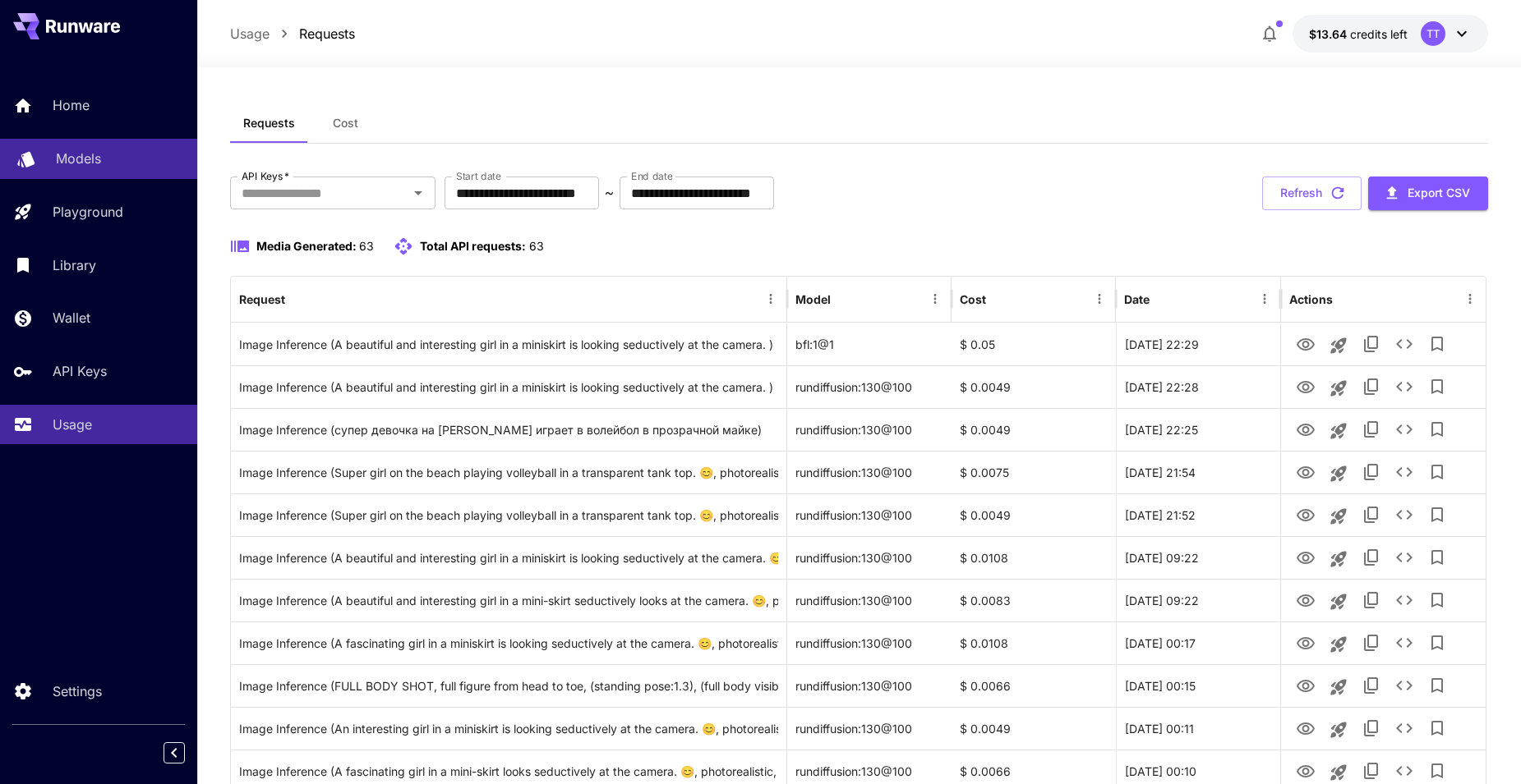
click at [89, 151] on p "Models" at bounding box center [79, 159] width 46 height 20
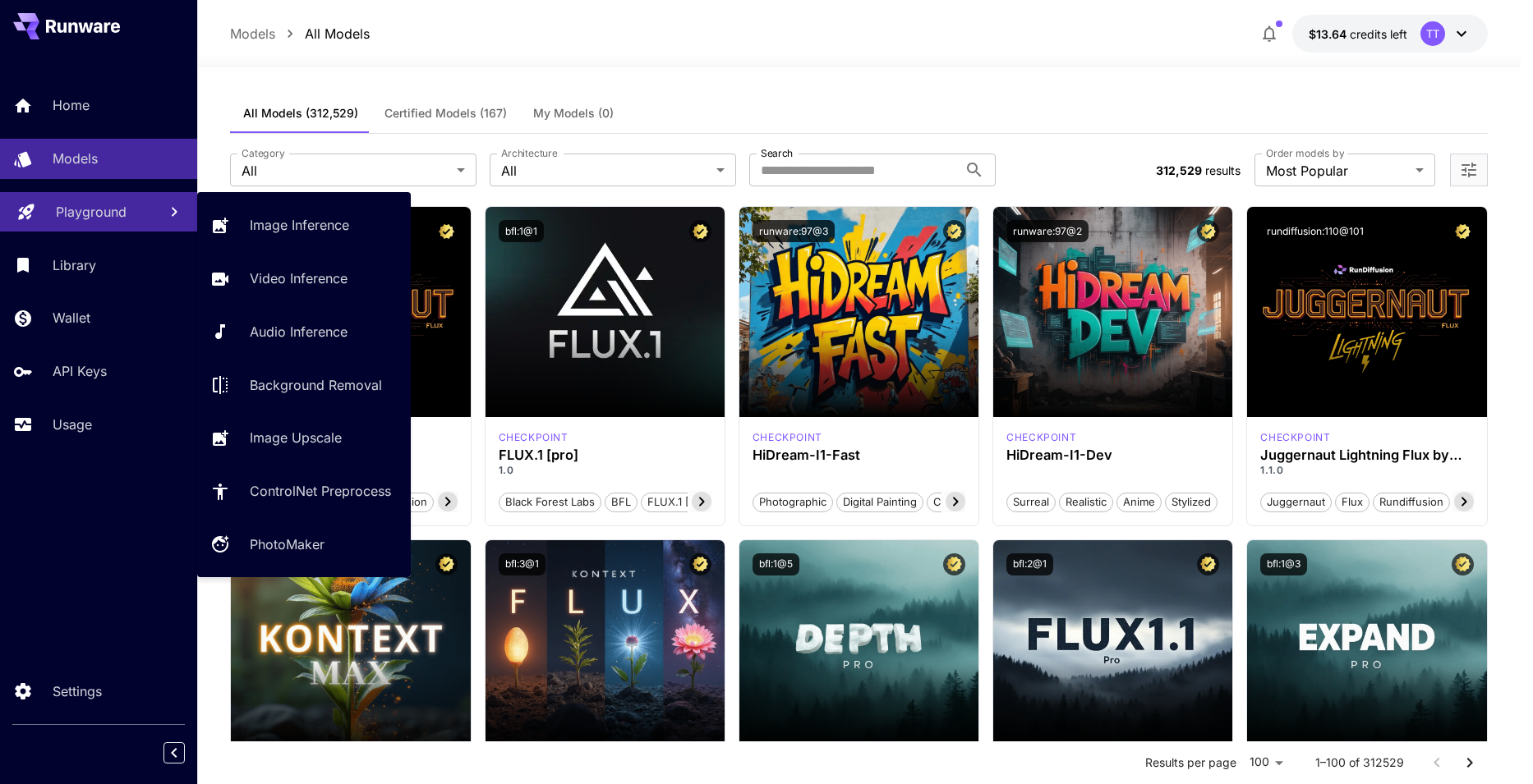
click at [95, 206] on p "Playground" at bounding box center [91, 212] width 70 height 20
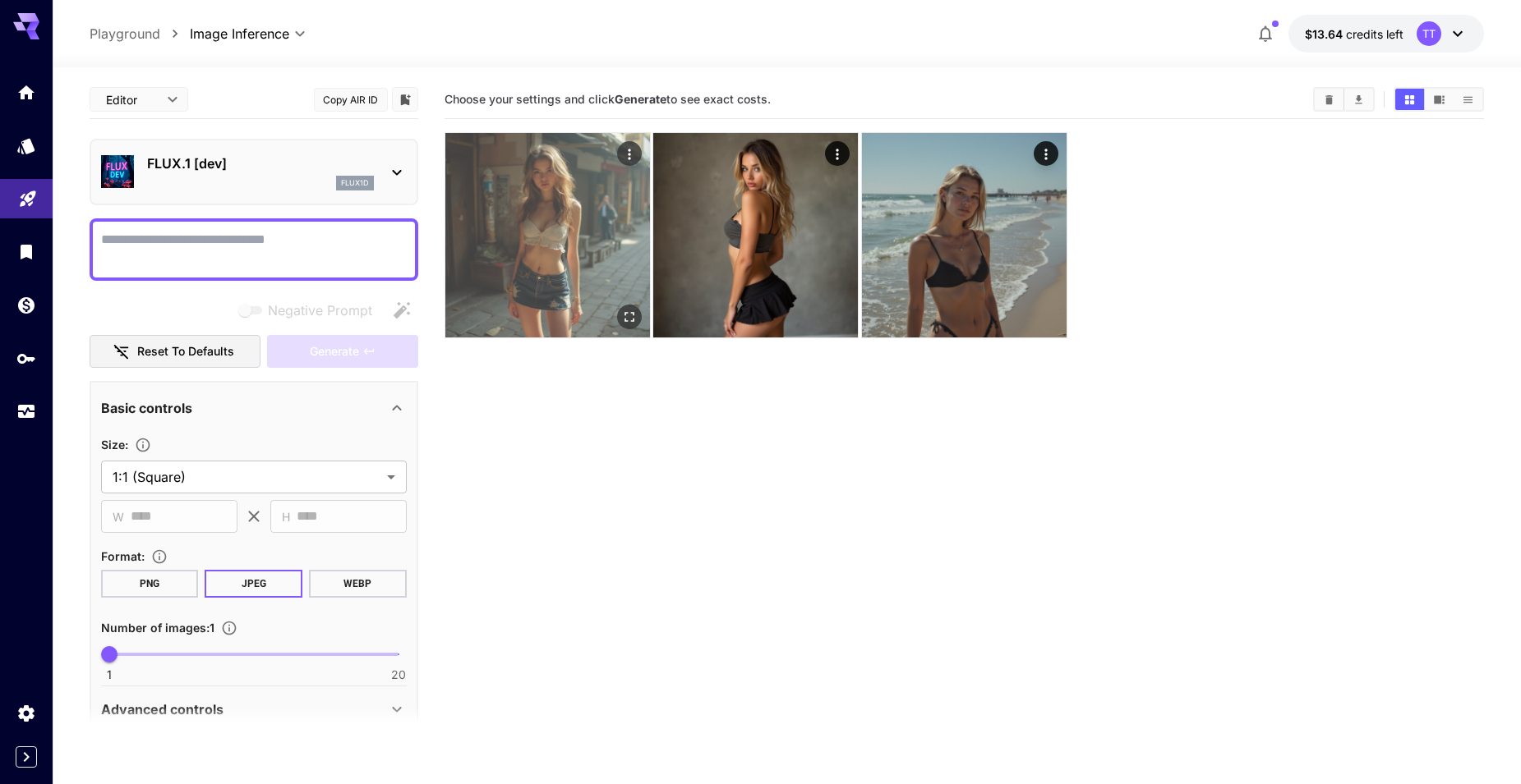
click at [525, 222] on img at bounding box center [547, 235] width 204 height 204
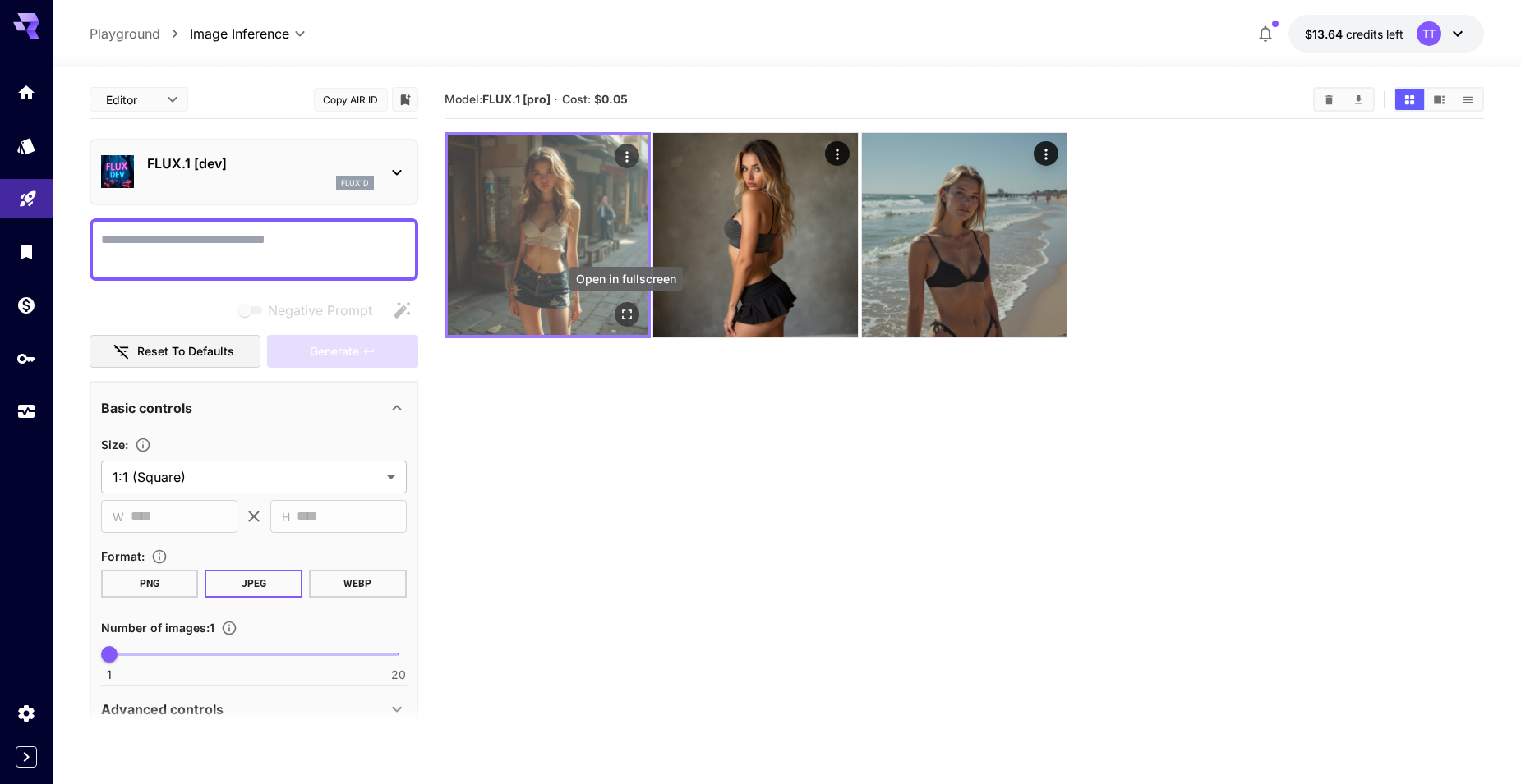
click at [631, 306] on icon "Open in fullscreen" at bounding box center [626, 314] width 17 height 17
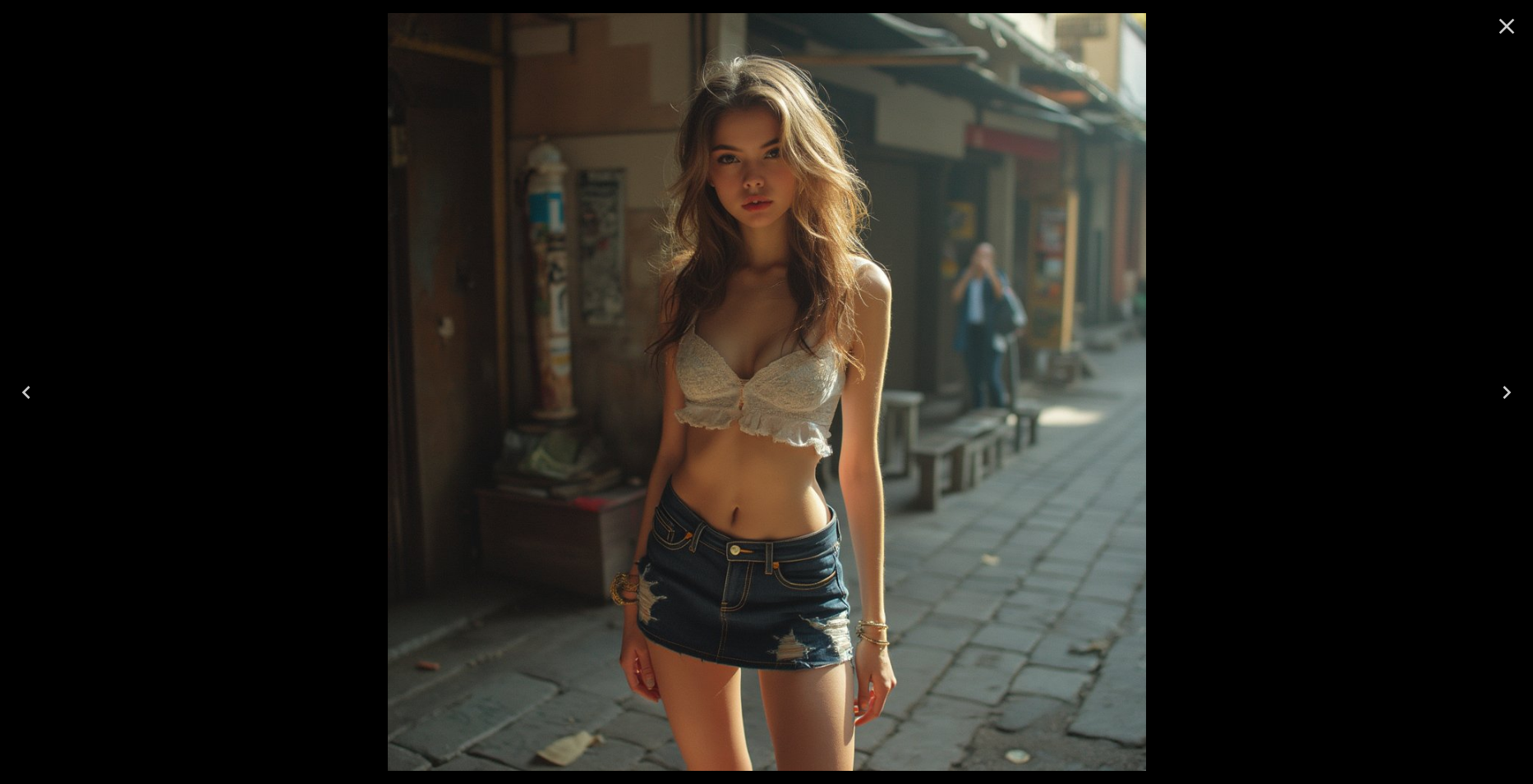
click at [1506, 29] on icon "Close" at bounding box center [1507, 26] width 26 height 26
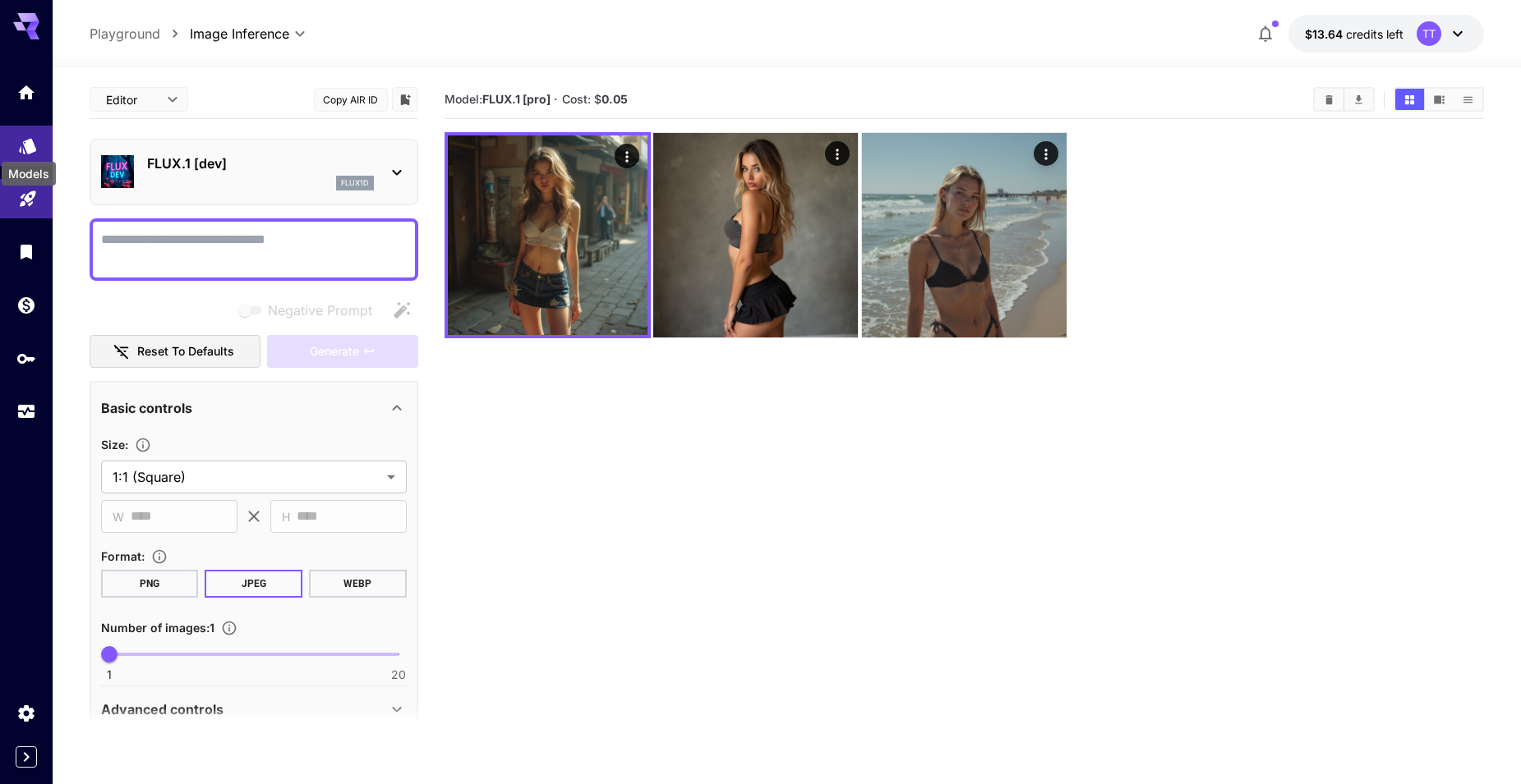
click at [29, 148] on icon "Models" at bounding box center [27, 141] width 17 height 16
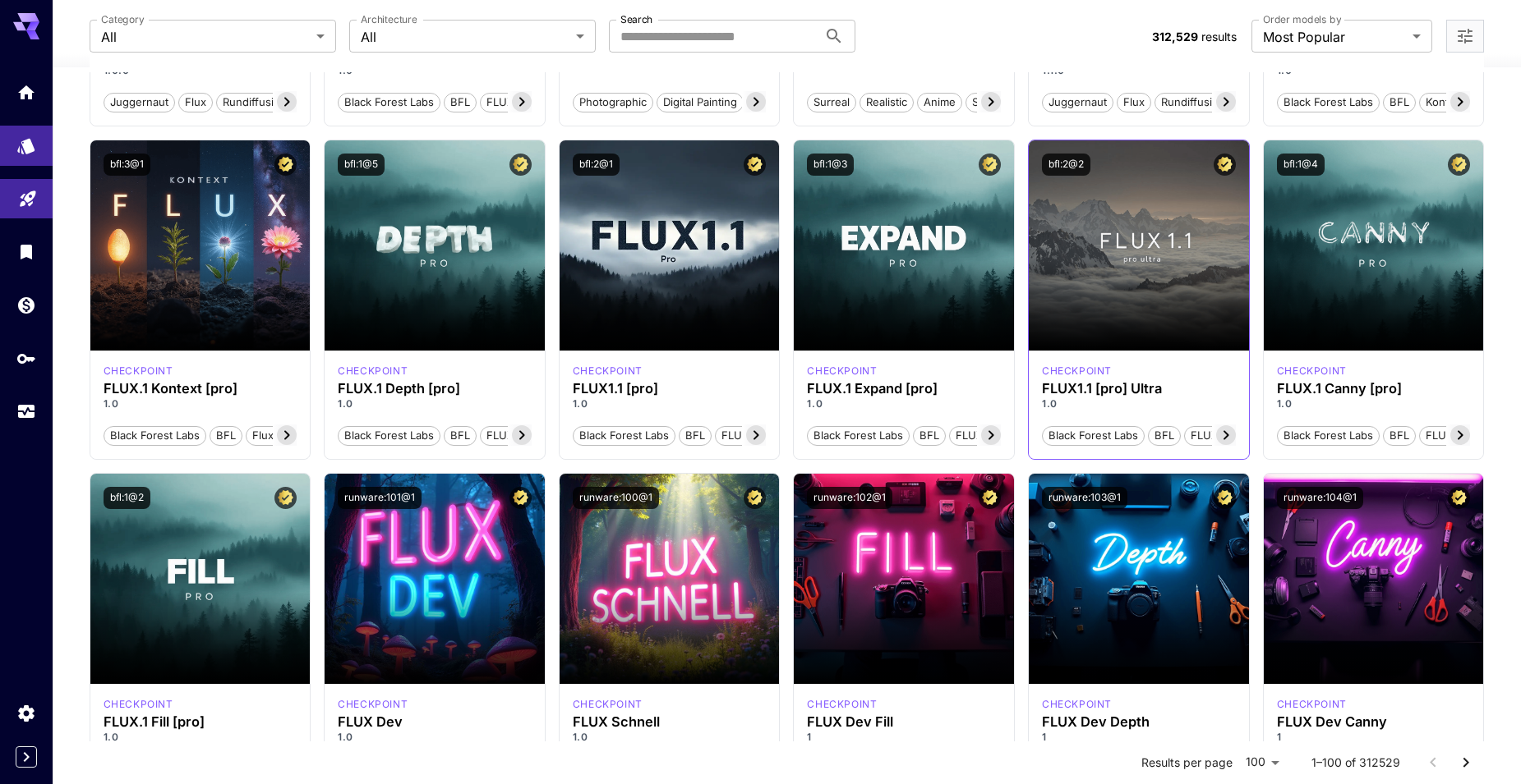
scroll to position [410, 0]
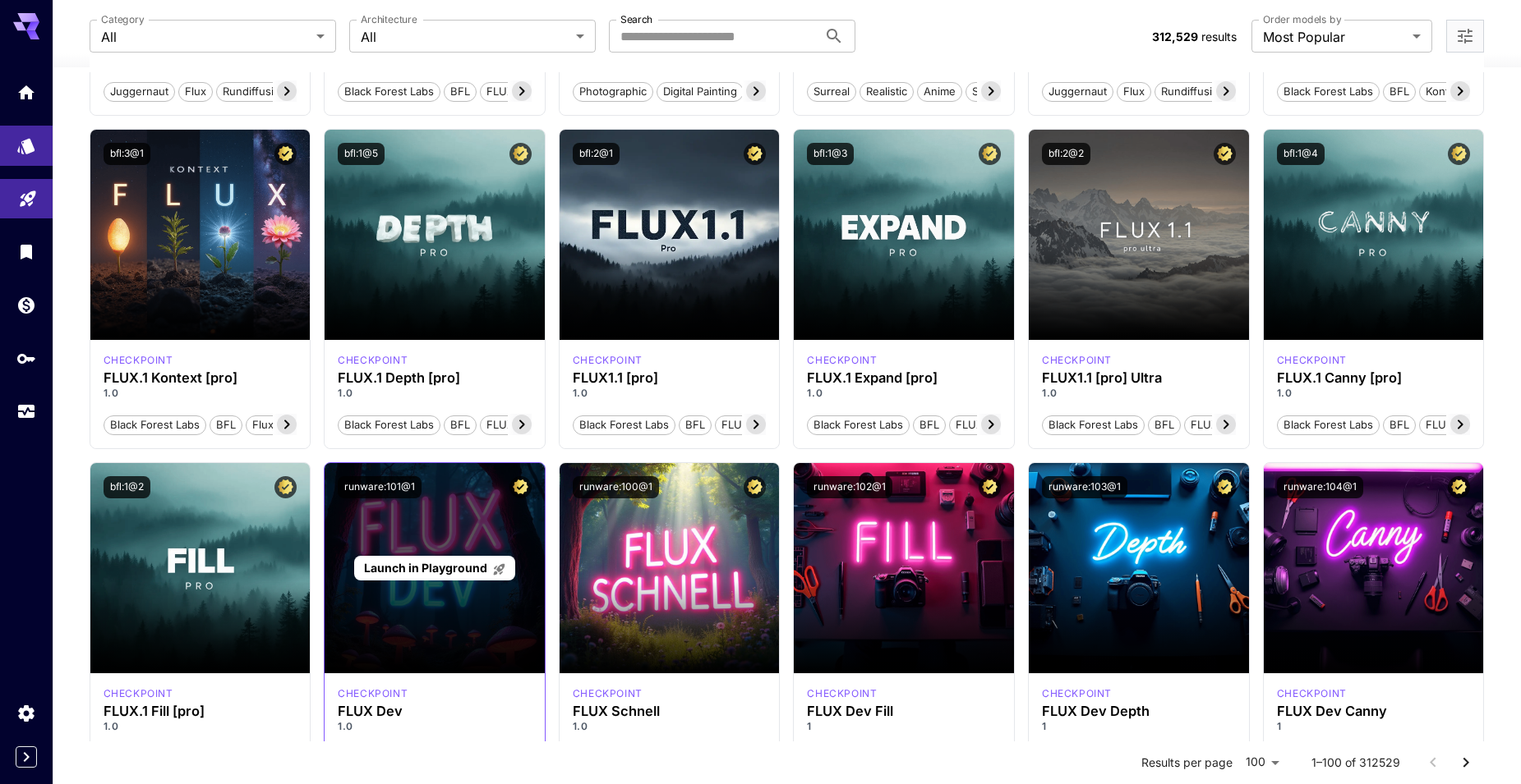
click at [423, 561] on span "Launch in Playground" at bounding box center [425, 567] width 123 height 14
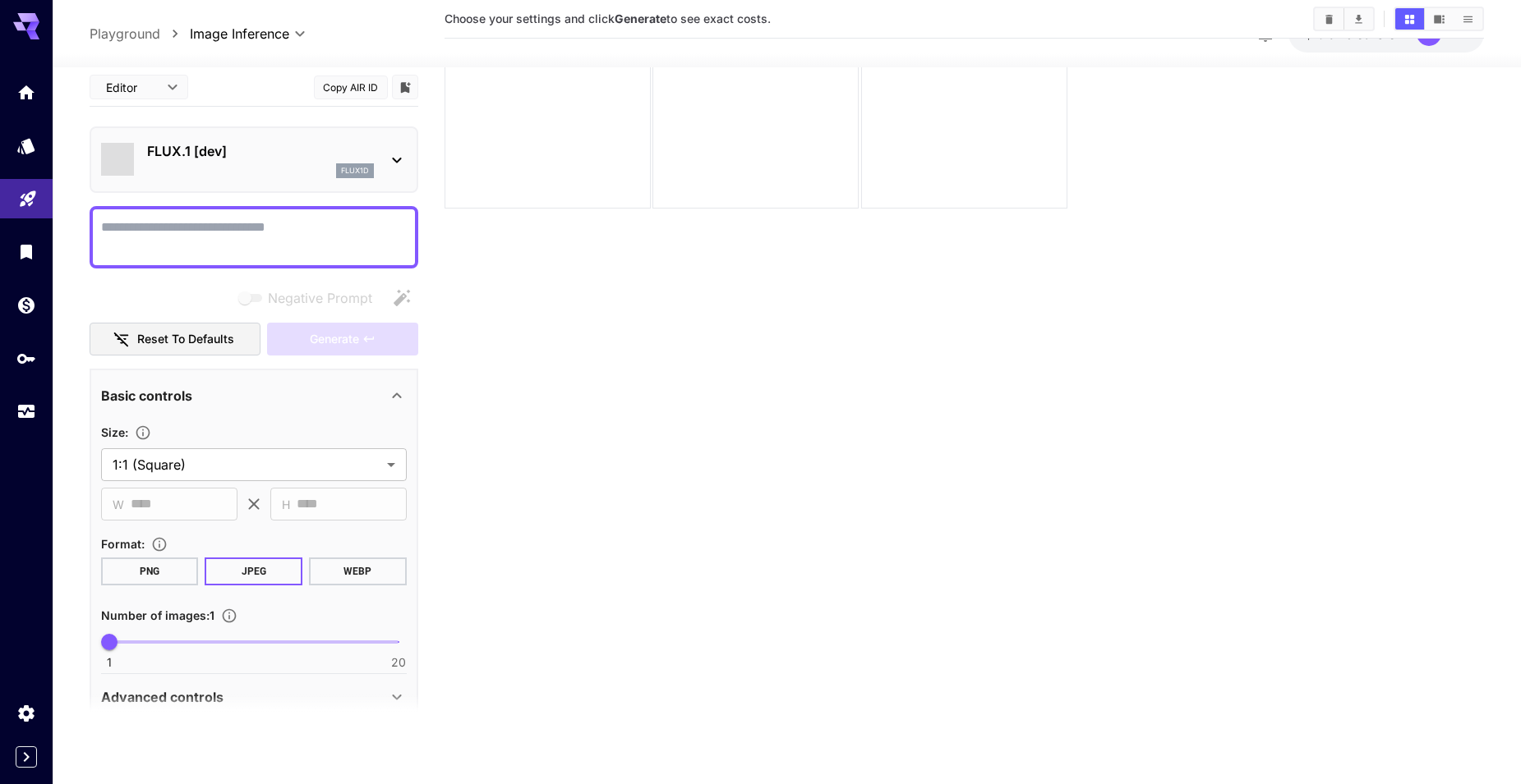
scroll to position [130, 0]
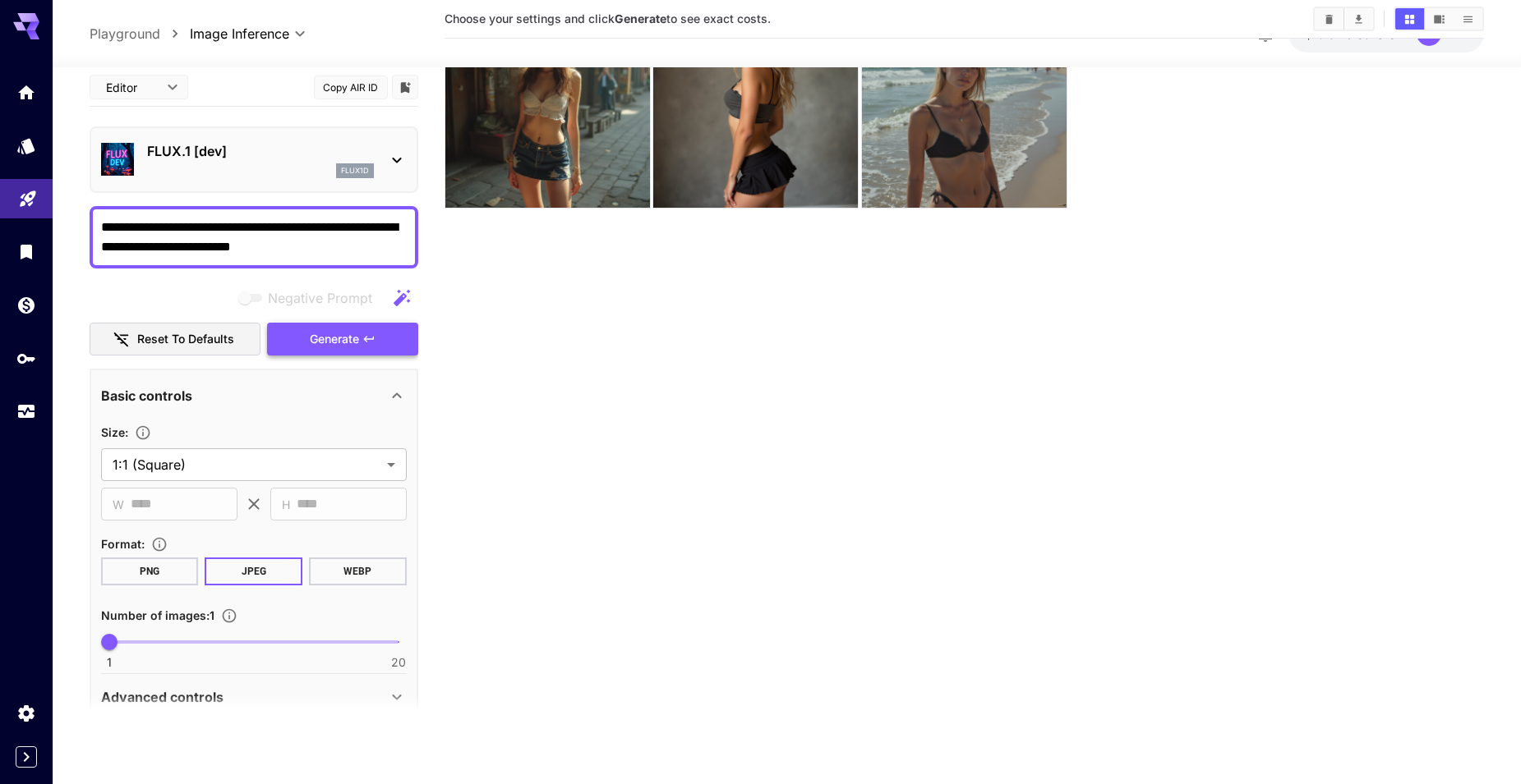
type textarea "**********"
click at [343, 331] on span "Generate" at bounding box center [334, 339] width 50 height 21
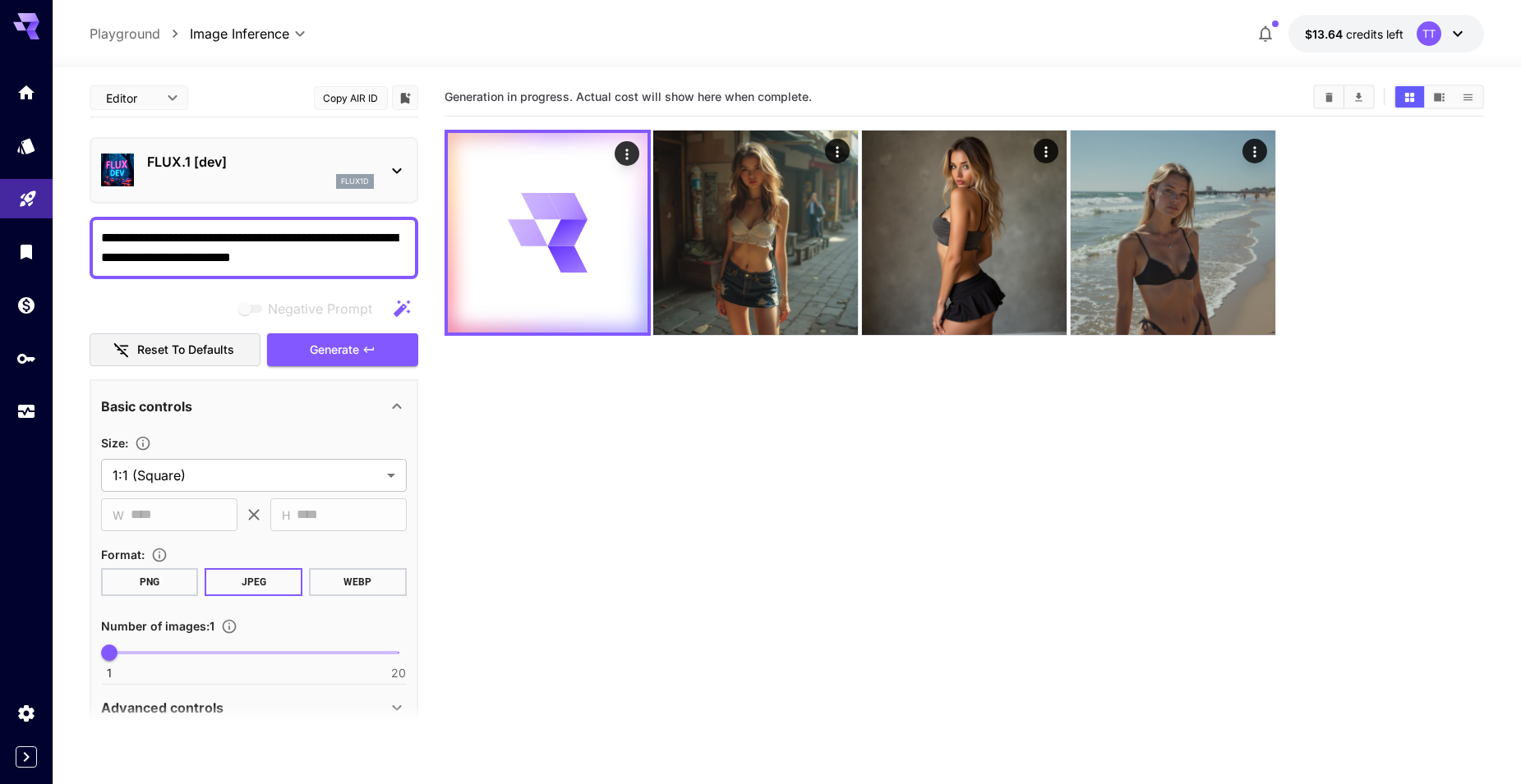
scroll to position [0, 0]
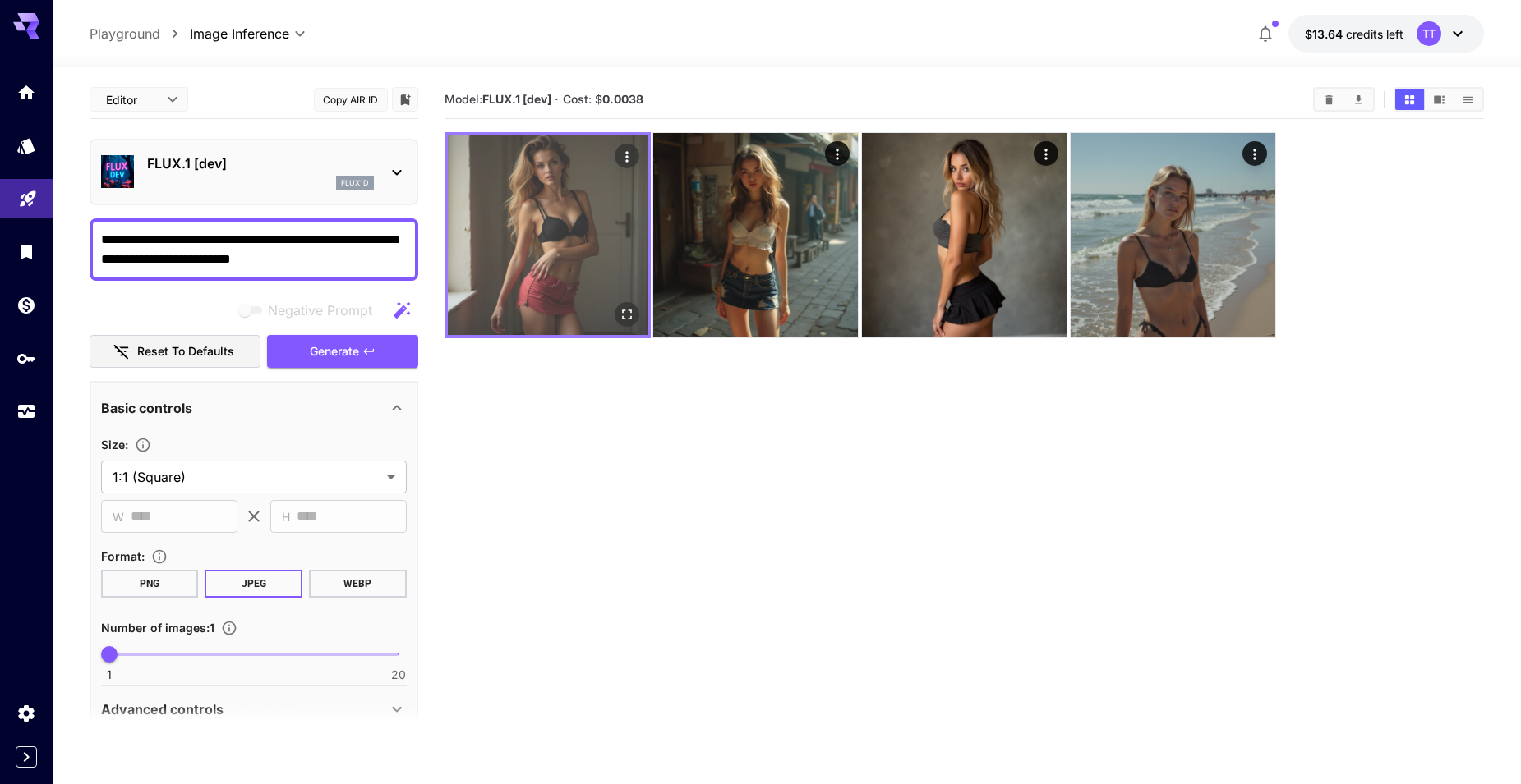
click at [546, 265] on img at bounding box center [547, 235] width 199 height 199
click at [564, 213] on img at bounding box center [547, 235] width 199 height 199
click at [623, 312] on icon "Open in fullscreen" at bounding box center [626, 314] width 10 height 10
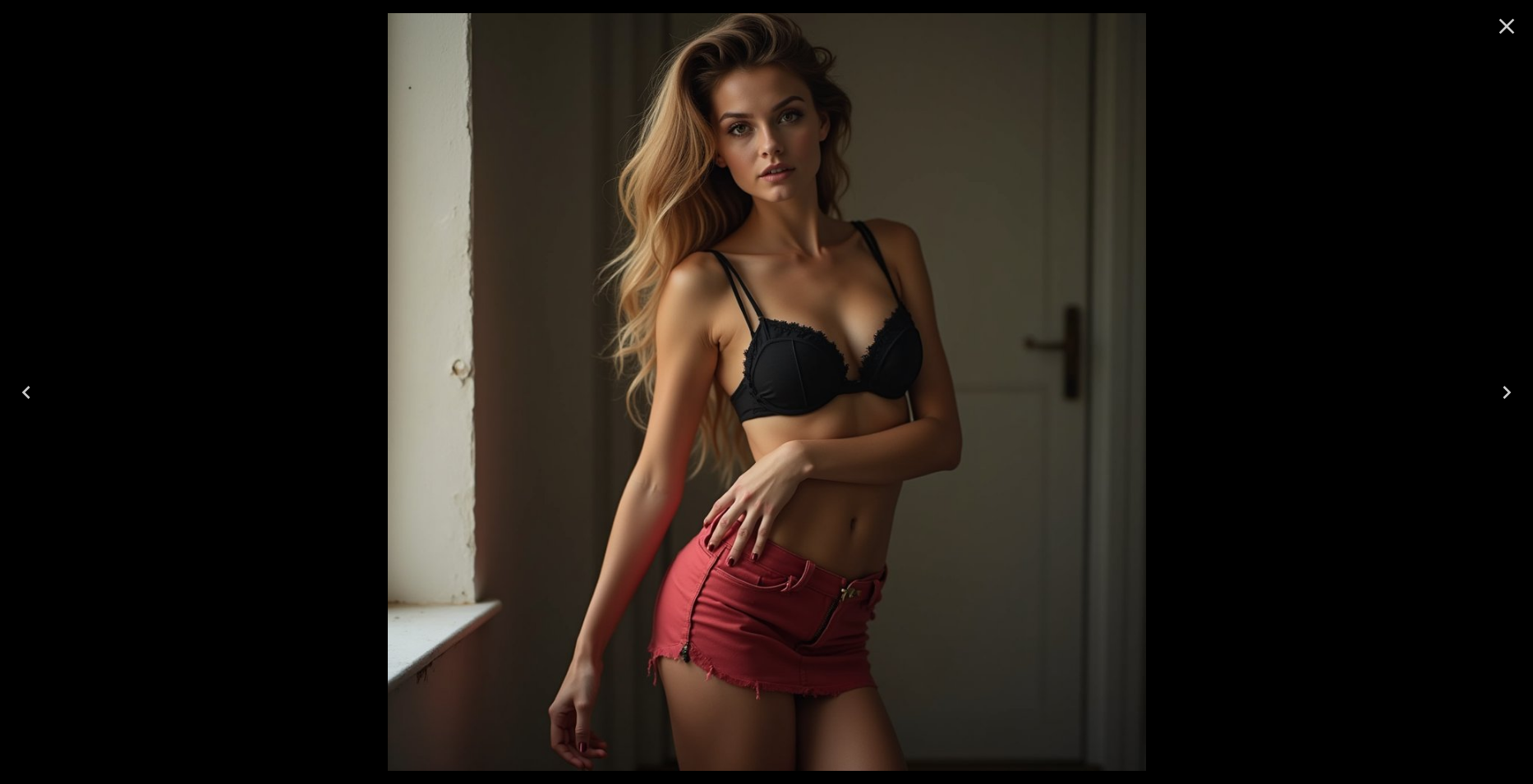
click at [1503, 27] on icon "Close" at bounding box center [1507, 26] width 26 height 26
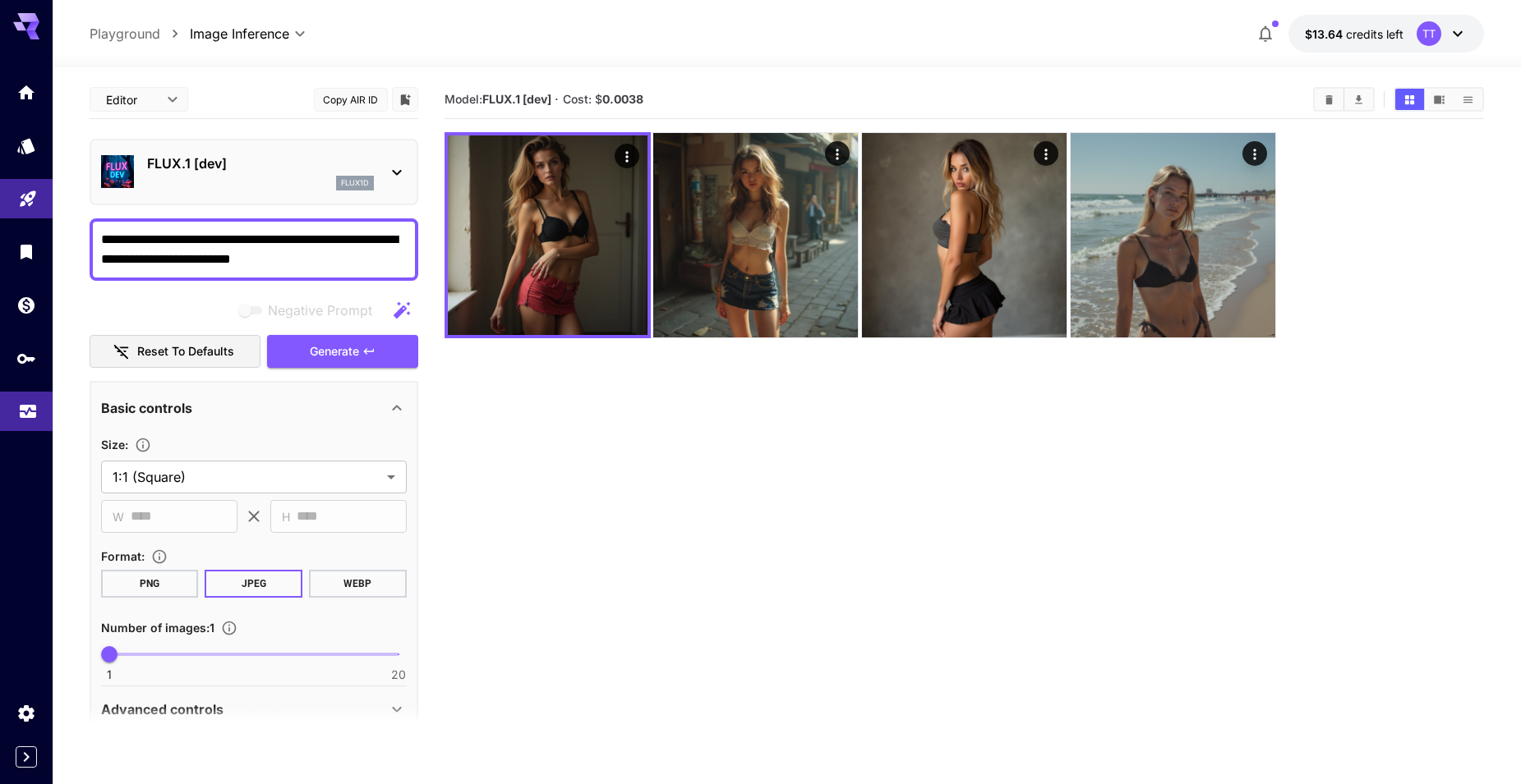
click at [28, 405] on icon "Usage" at bounding box center [28, 404] width 17 height 8
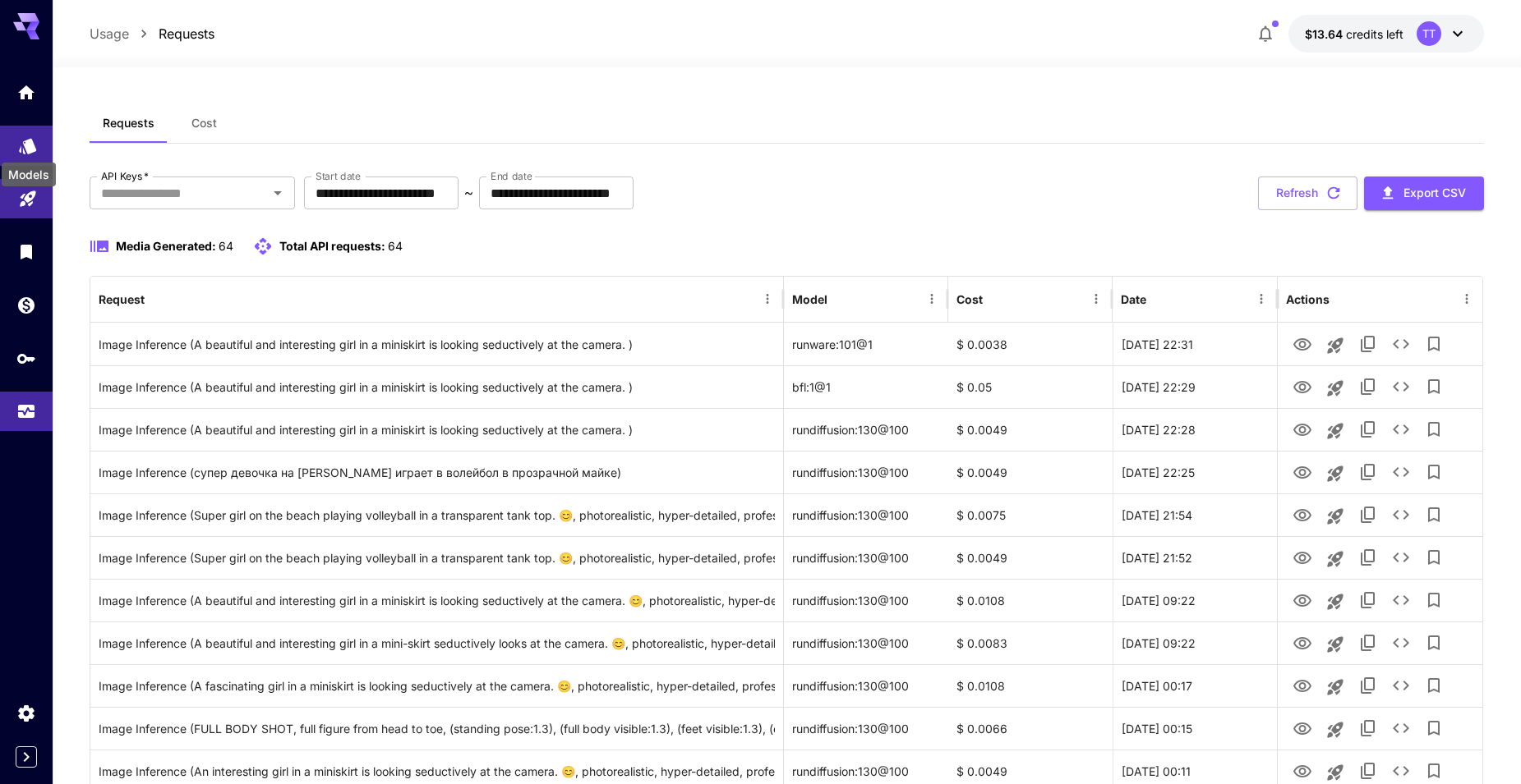
click at [30, 141] on icon "Models" at bounding box center [27, 141] width 17 height 16
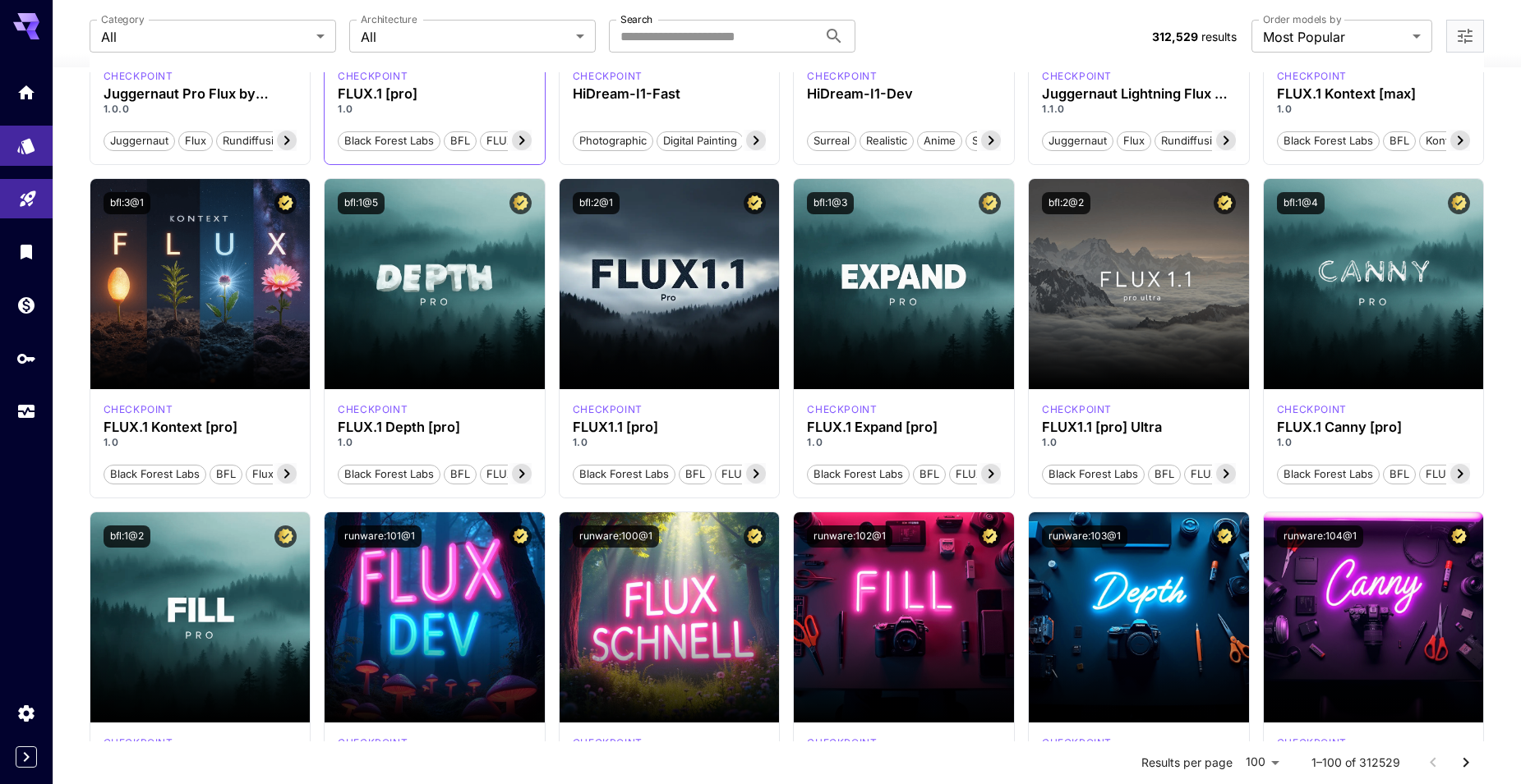
scroll to position [410, 0]
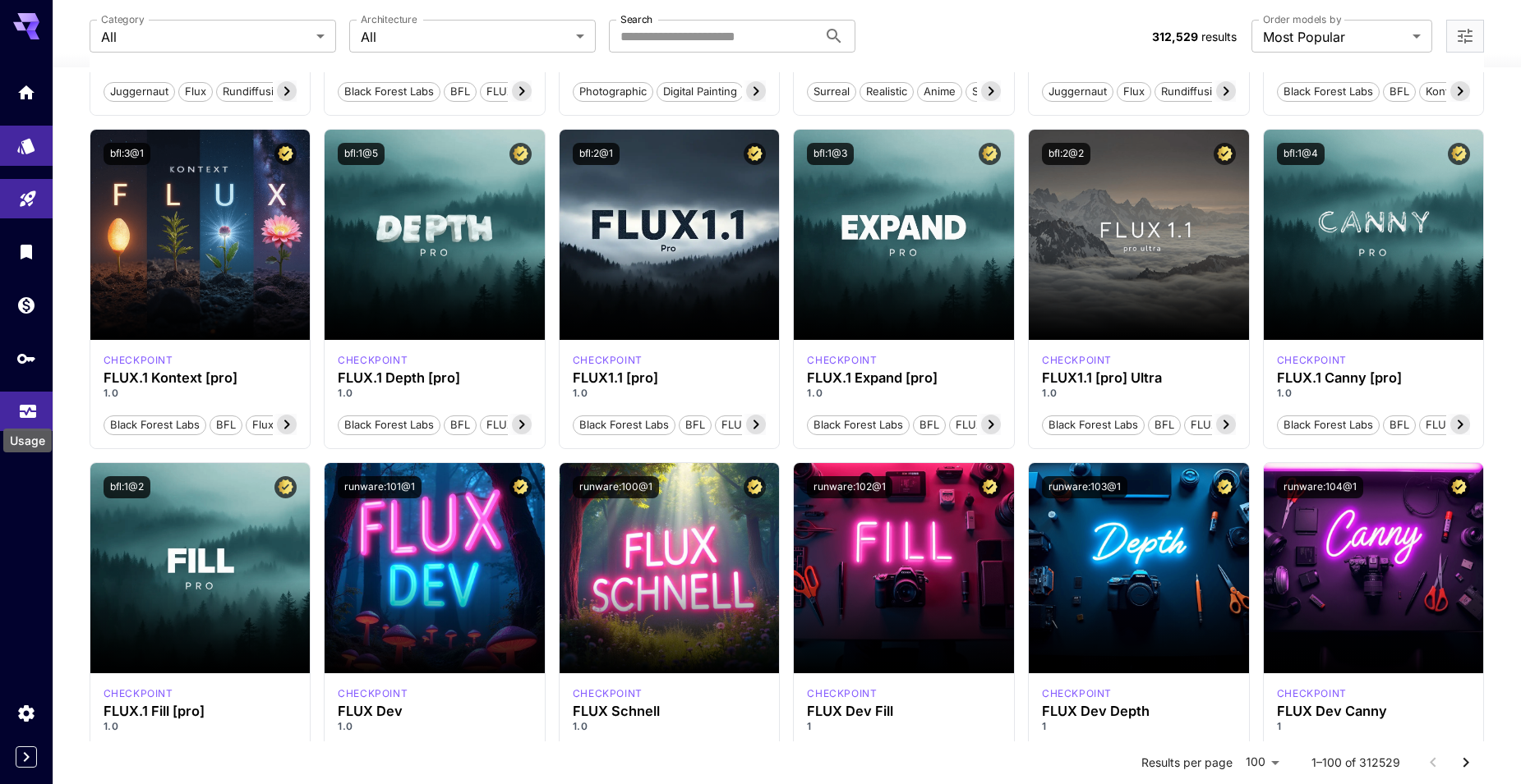
click at [27, 410] on icon "Usage" at bounding box center [28, 407] width 20 height 20
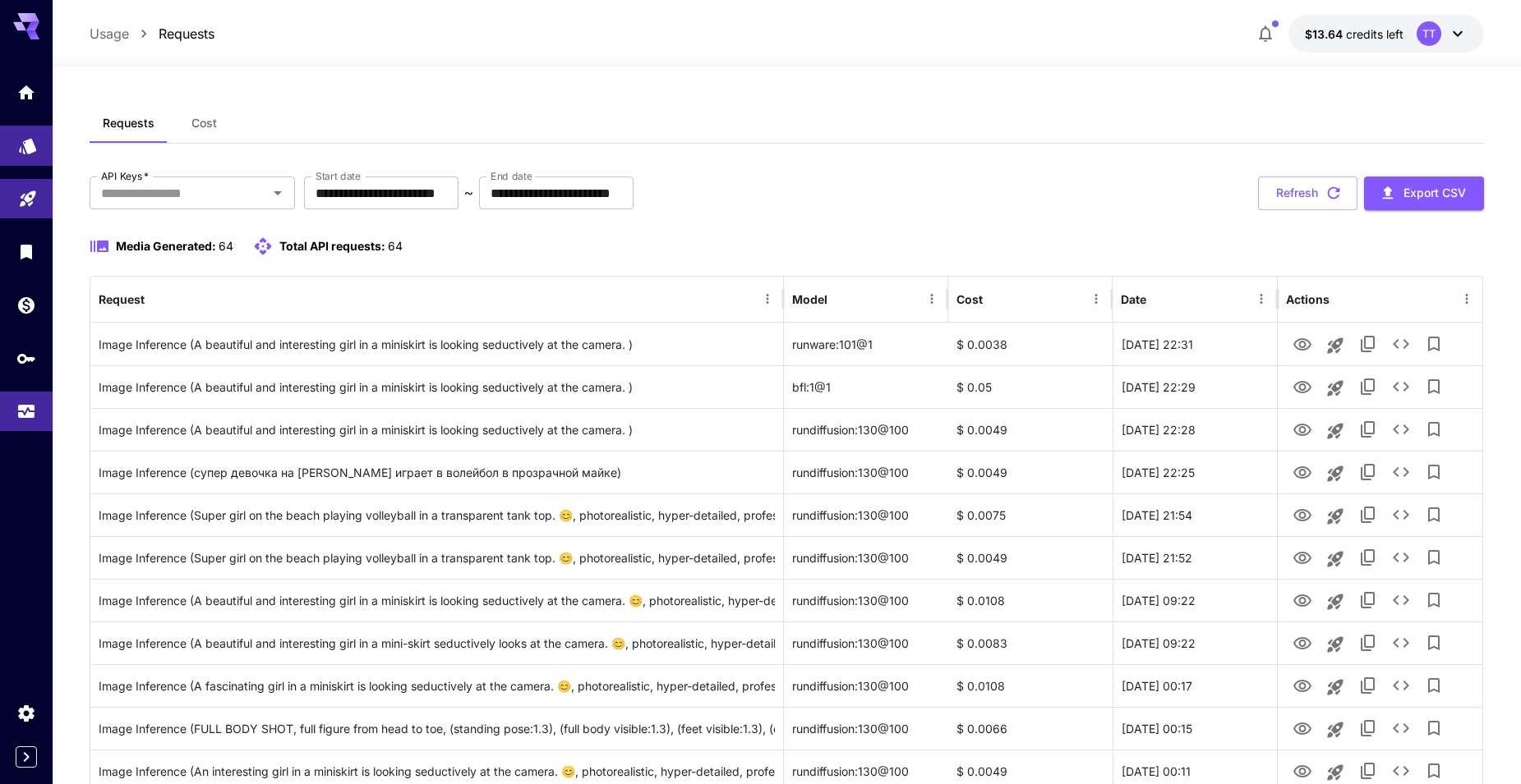
click at [27, 154] on link at bounding box center [26, 146] width 53 height 41
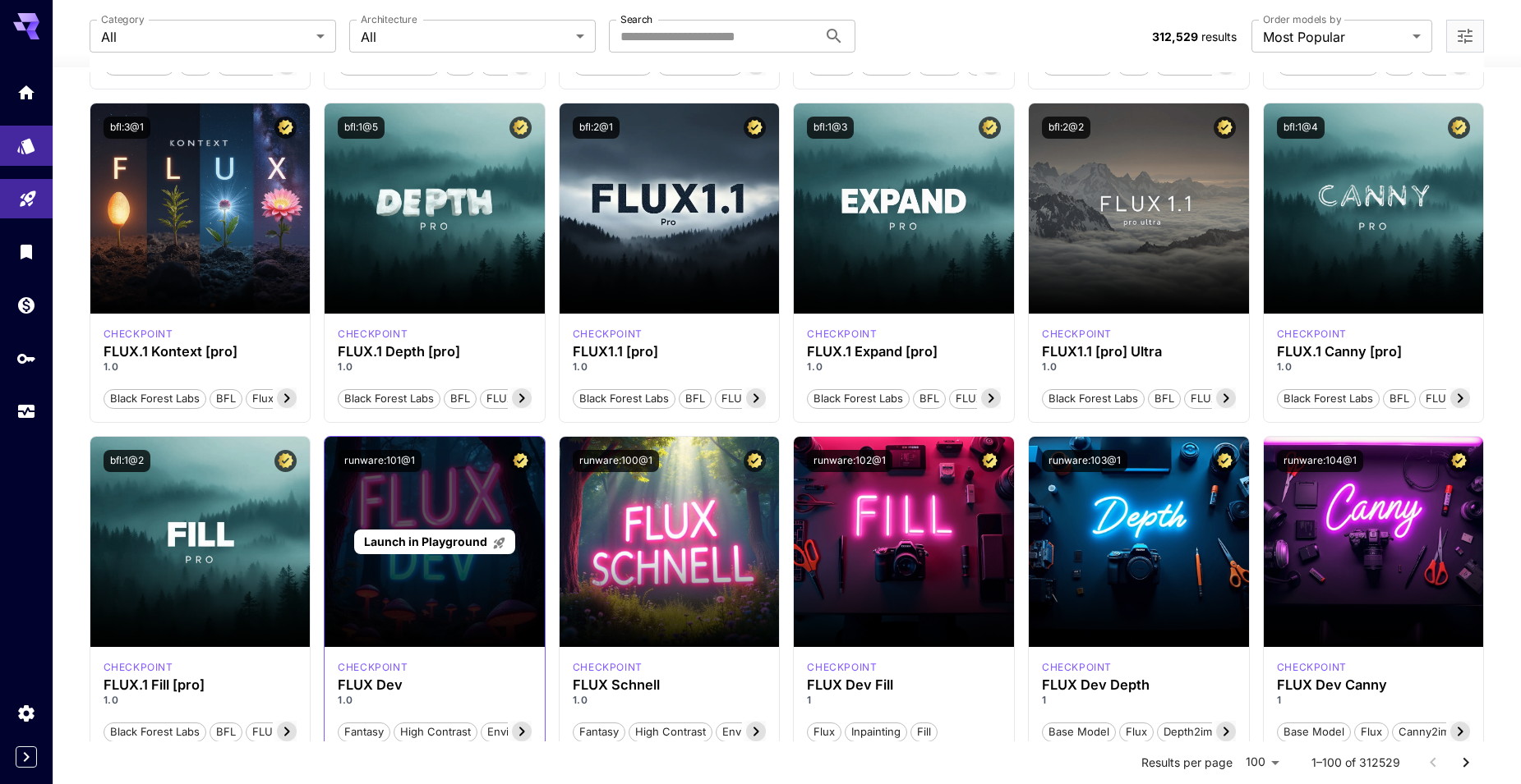
scroll to position [328, 0]
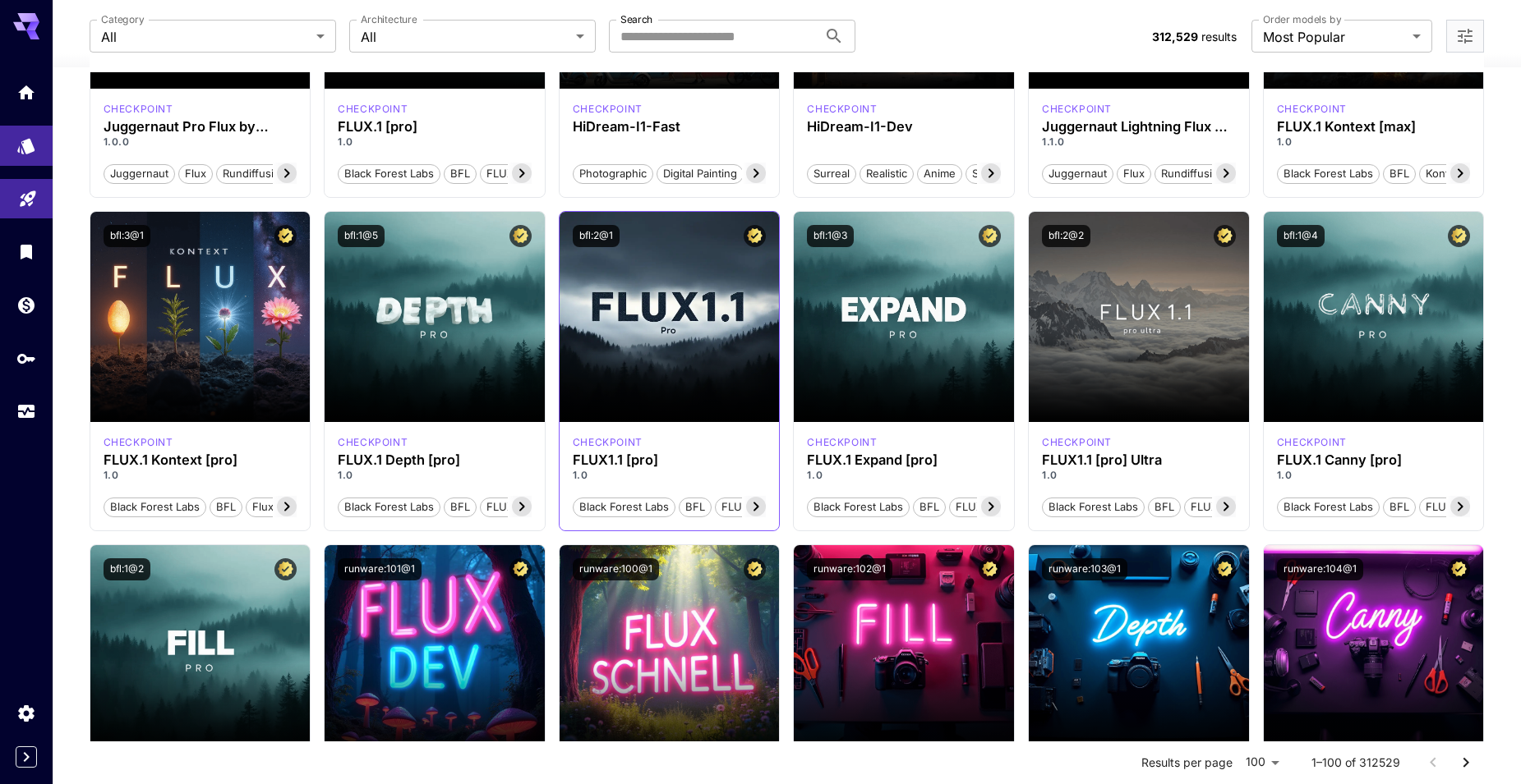
click at [756, 508] on icon at bounding box center [756, 507] width 20 height 20
click at [756, 508] on span "FLUX1.1 [pro]" at bounding box center [727, 508] width 79 height 17
